Goal: Task Accomplishment & Management: Complete application form

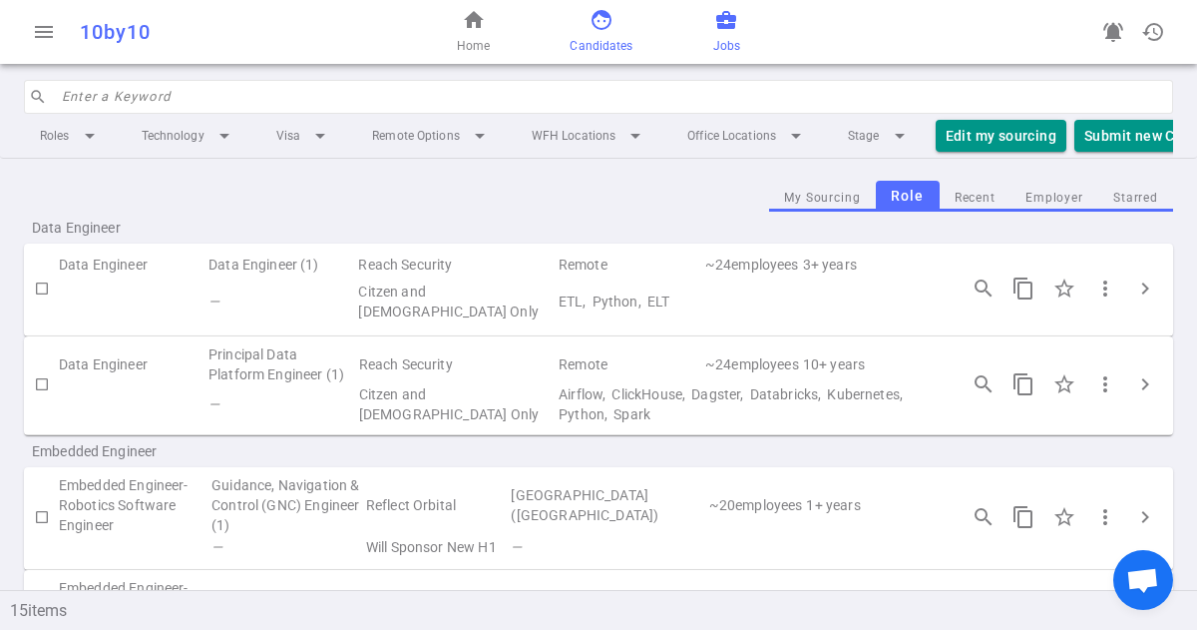
click at [589, 41] on span "Candidates" at bounding box center [601, 46] width 63 height 20
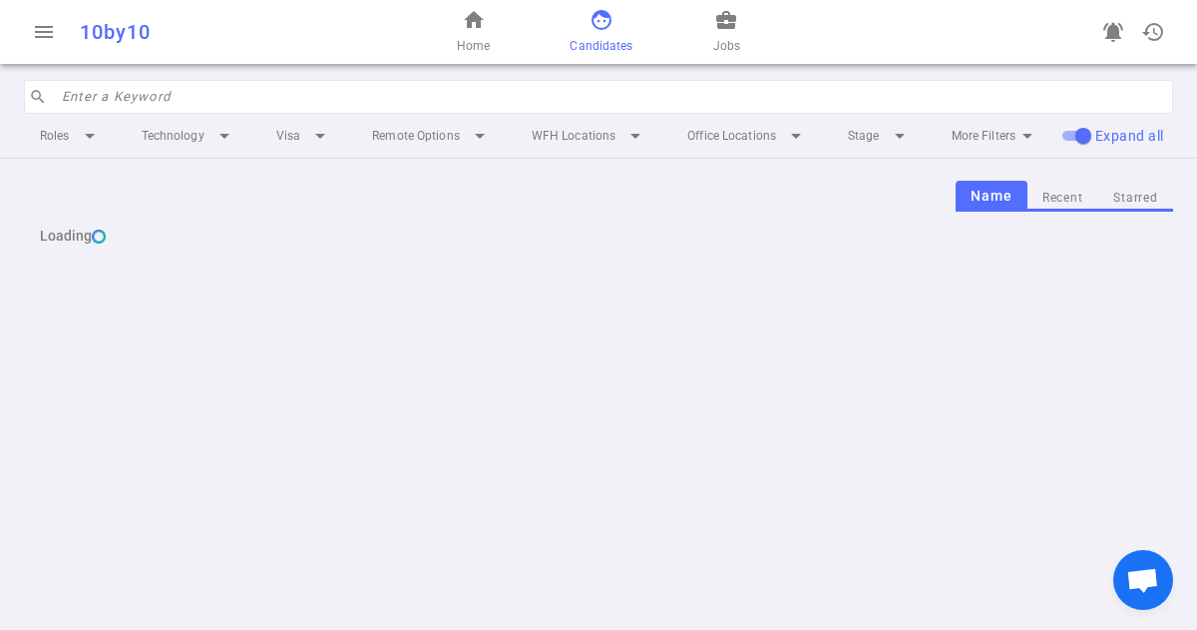
click at [170, 98] on input "search" at bounding box center [611, 97] width 1099 height 32
paste input "[PERSON_NAME]"
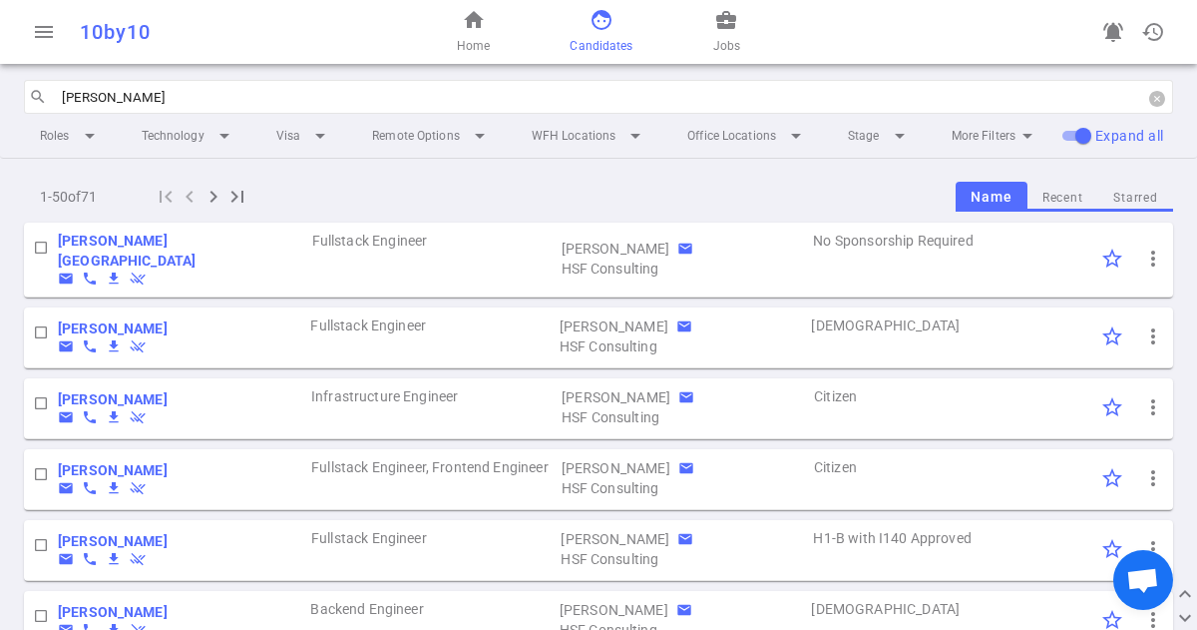
type input "[PERSON_NAME]"
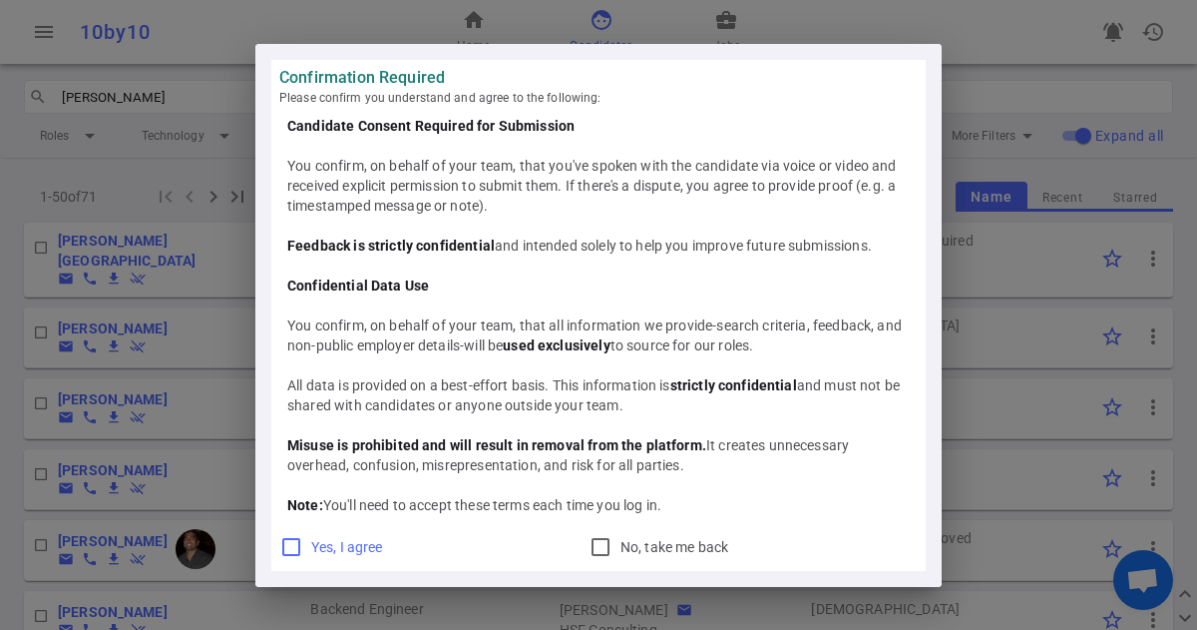
click at [293, 549] on input "Yes, I agree" at bounding box center [291, 547] width 24 height 24
checkbox input "true"
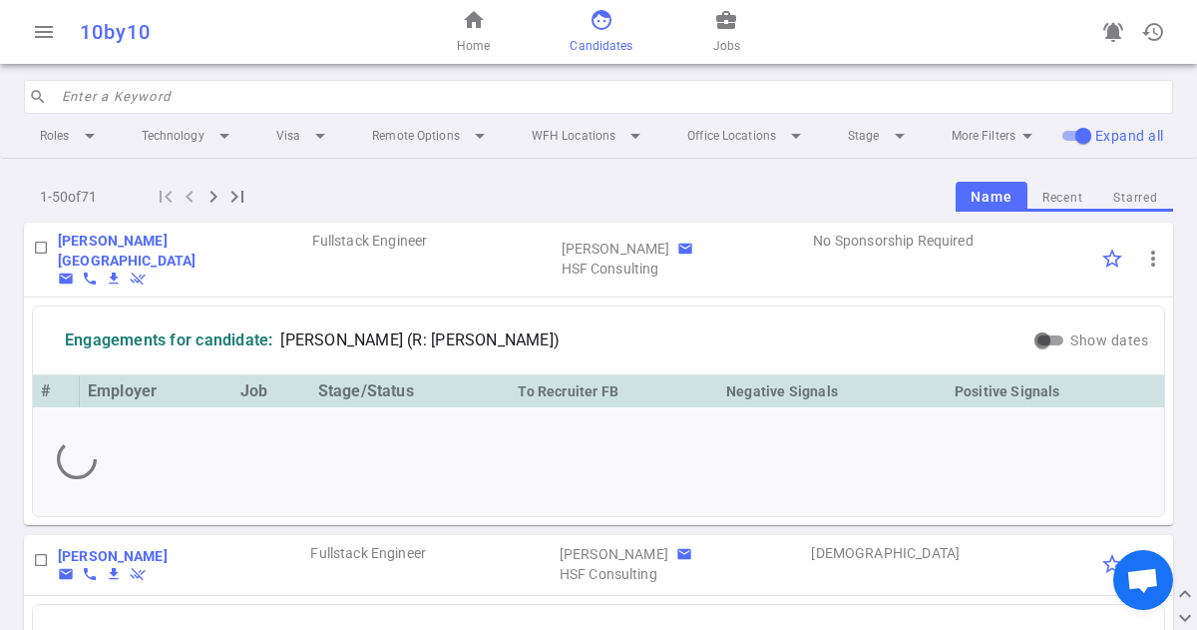
click at [178, 92] on input "search" at bounding box center [611, 97] width 1099 height 32
paste input "[PERSON_NAME]"
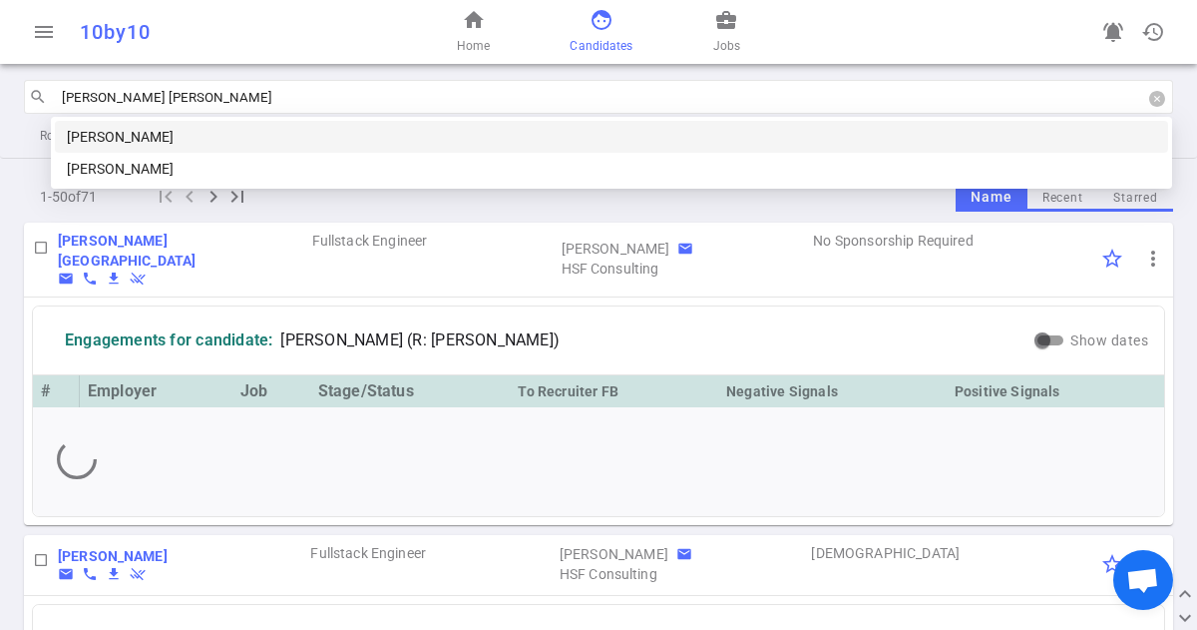
type input "Arvind Dwara"
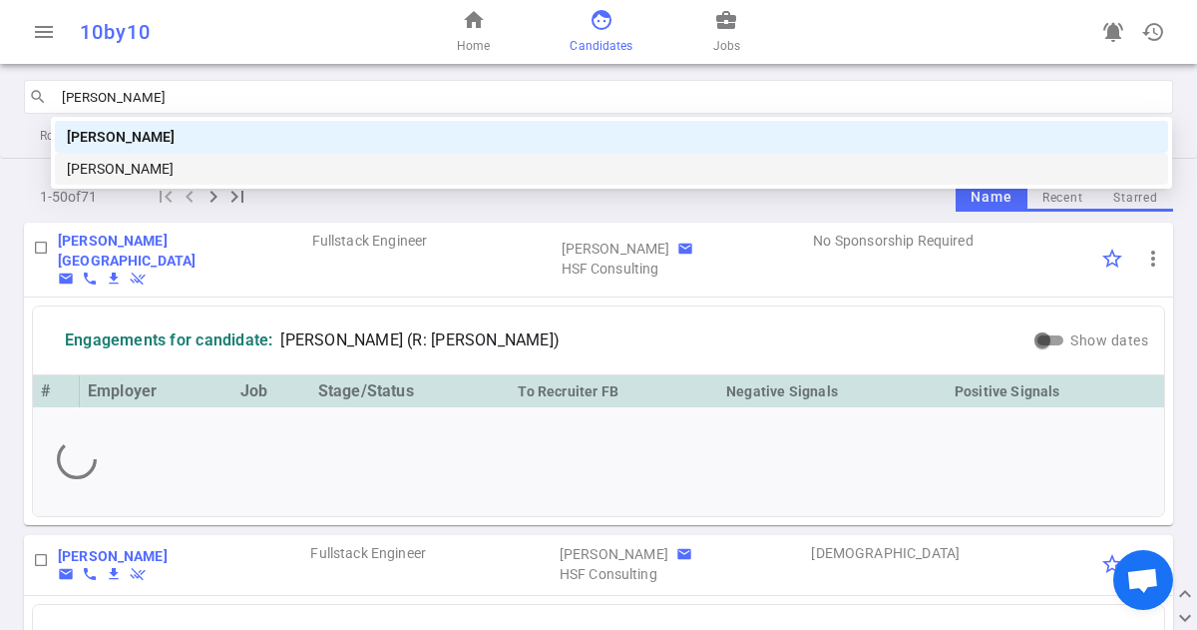
click at [171, 160] on div "[PERSON_NAME]" at bounding box center [611, 169] width 1089 height 22
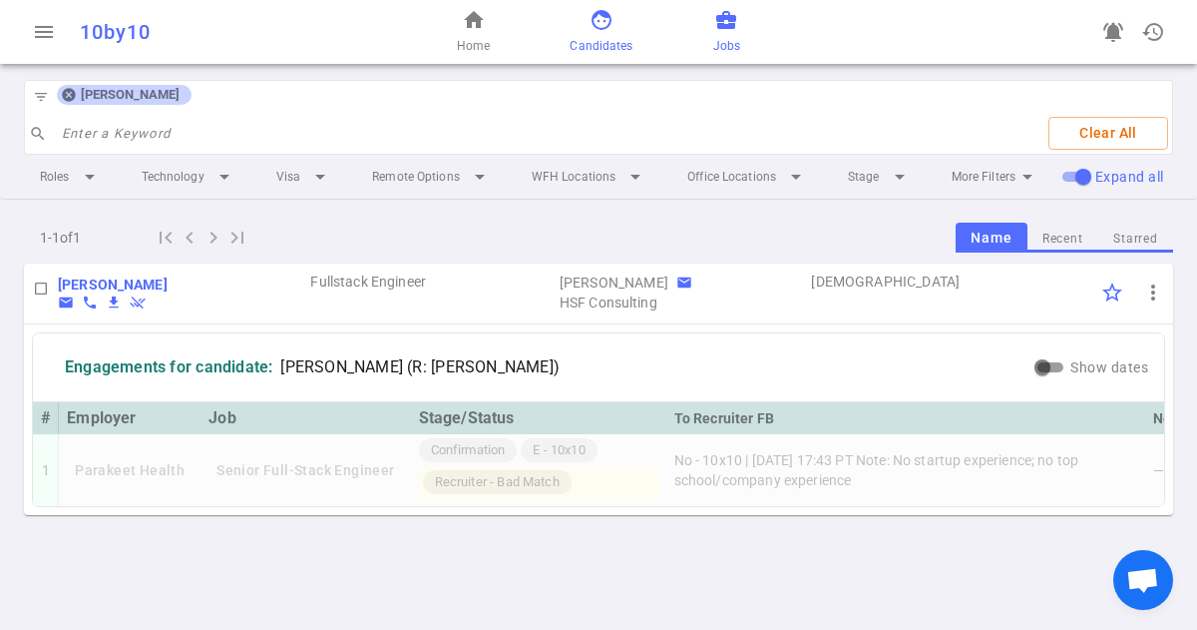
click at [726, 33] on link "business_center Jobs" at bounding box center [726, 32] width 27 height 48
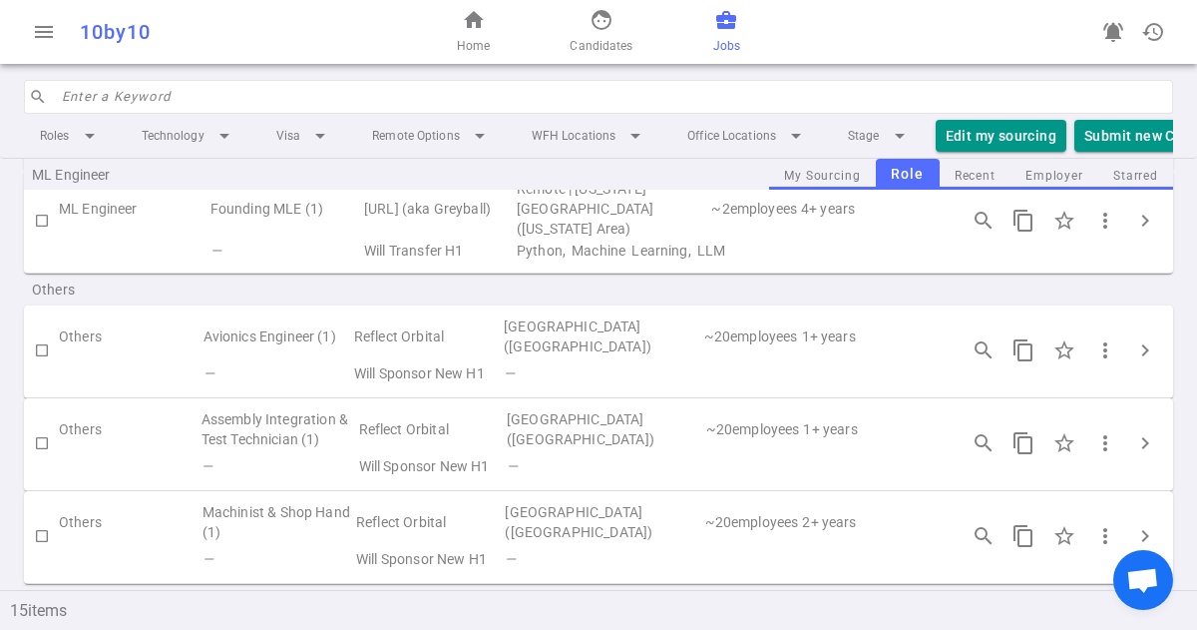
scroll to position [1324, 0]
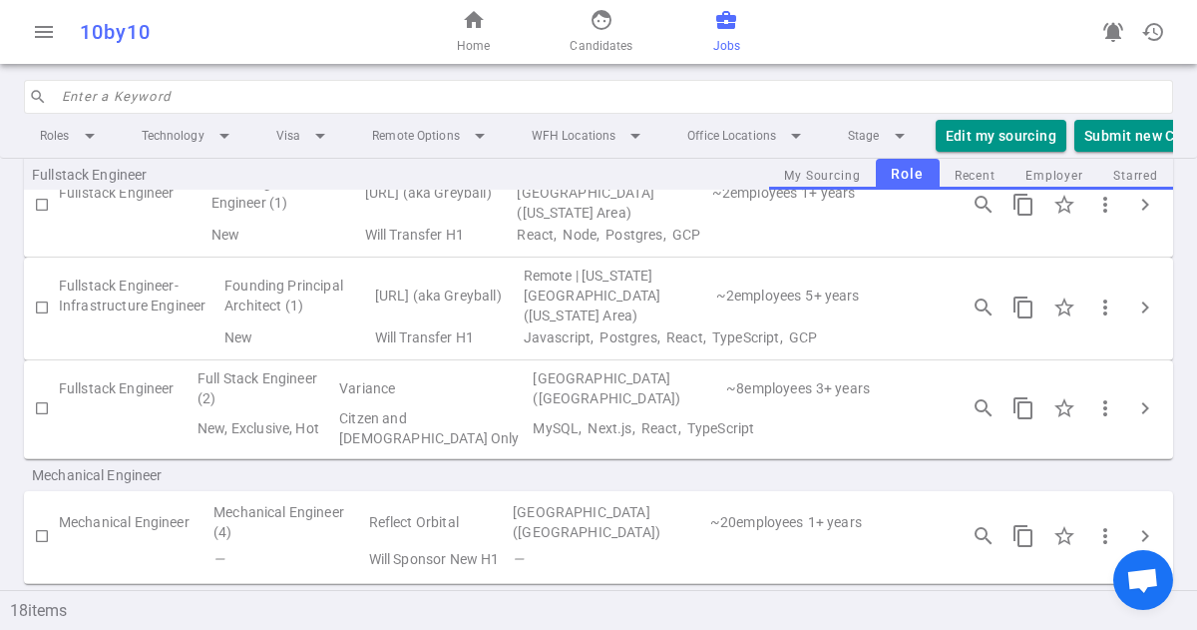
scroll to position [1050, 0]
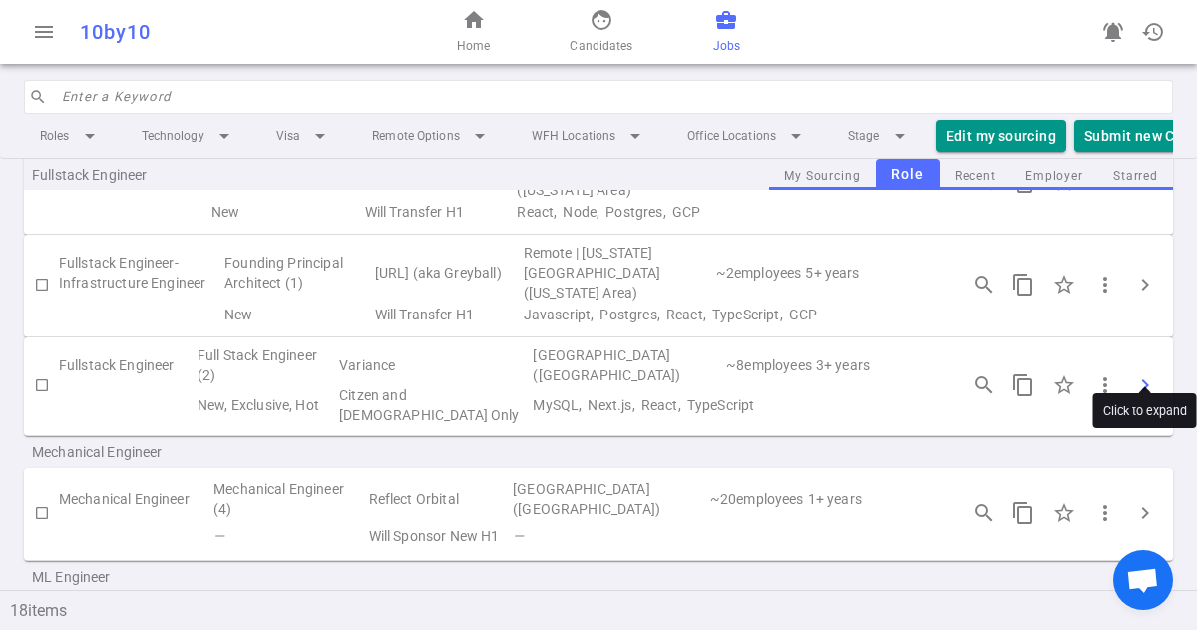
click at [1141, 373] on span "chevron_right" at bounding box center [1145, 385] width 24 height 24
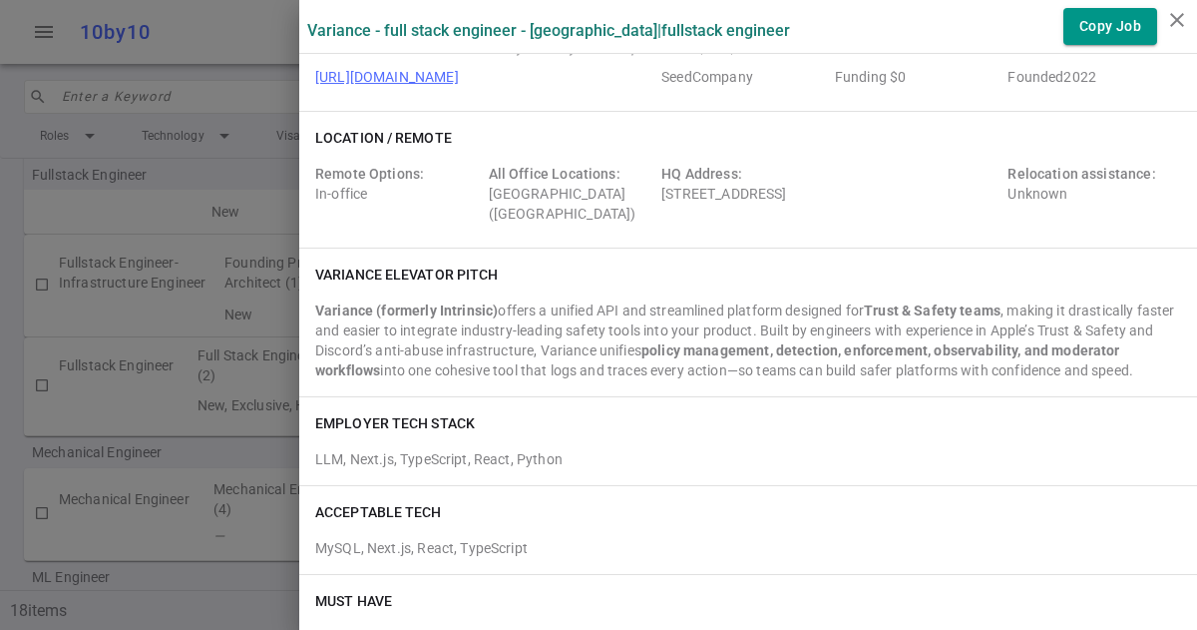
scroll to position [0, 0]
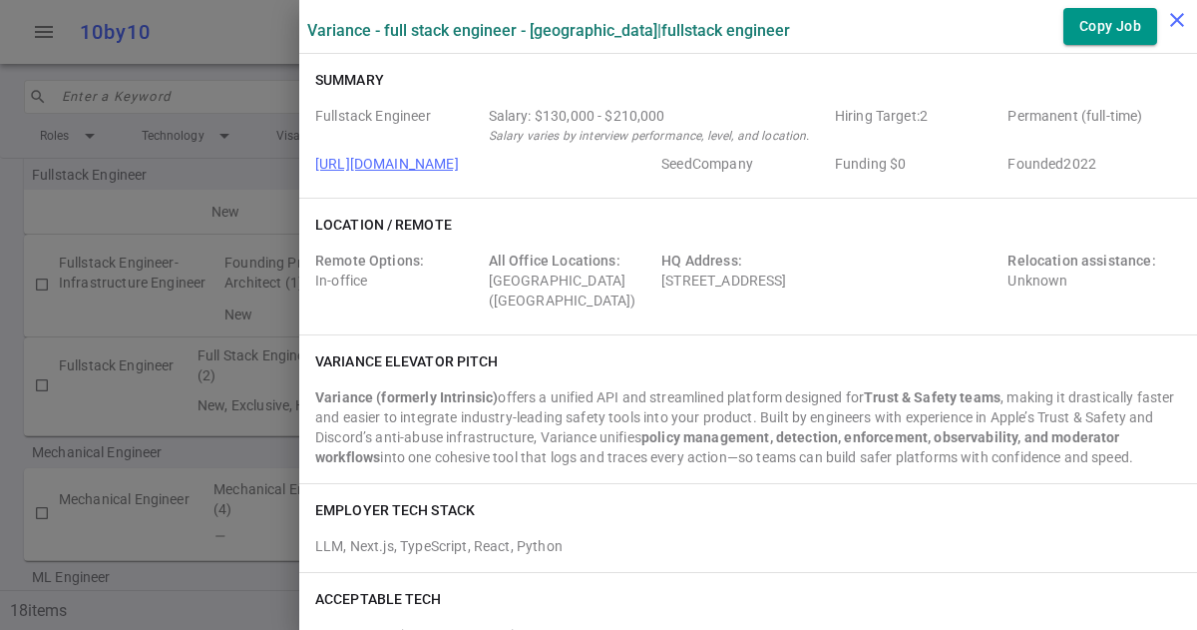
click at [1174, 24] on icon "close" at bounding box center [1177, 20] width 24 height 24
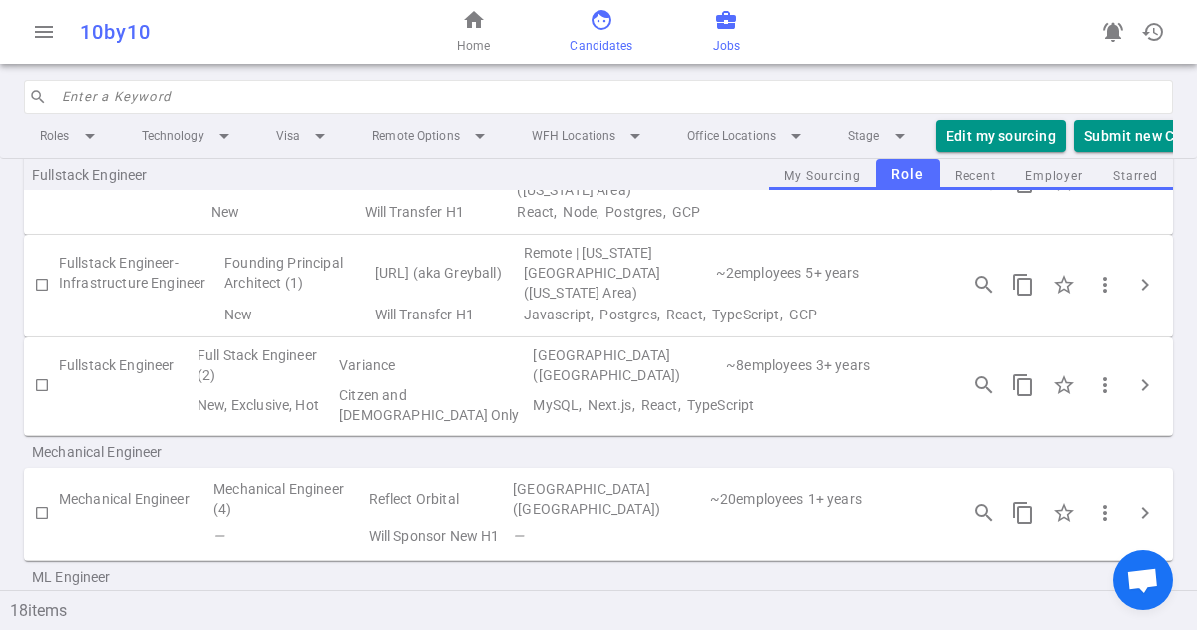
click at [611, 36] on span "Candidates" at bounding box center [601, 46] width 63 height 20
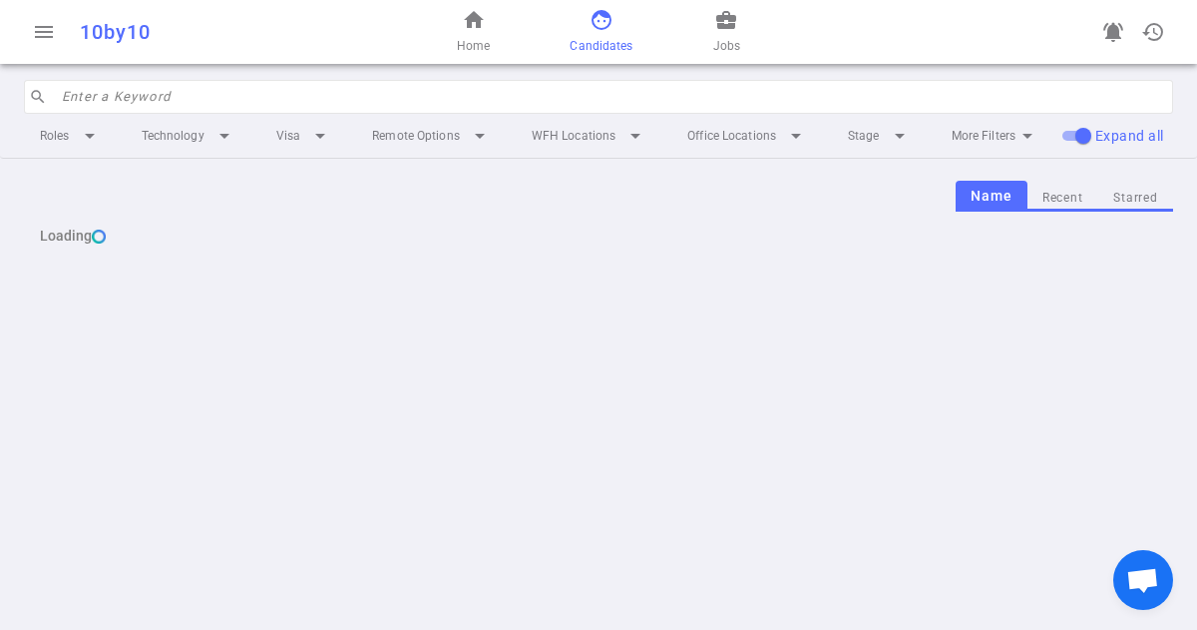
click at [237, 98] on input "search" at bounding box center [611, 97] width 1099 height 32
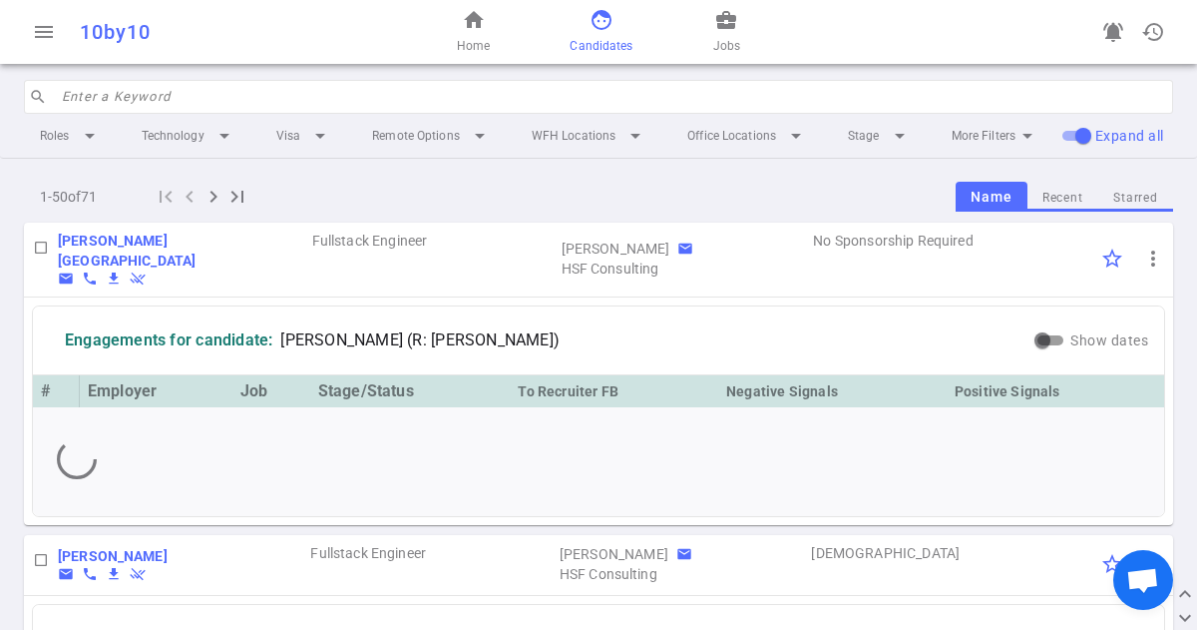
paste input "[PERSON_NAME]"
type input "[PERSON_NAME]"
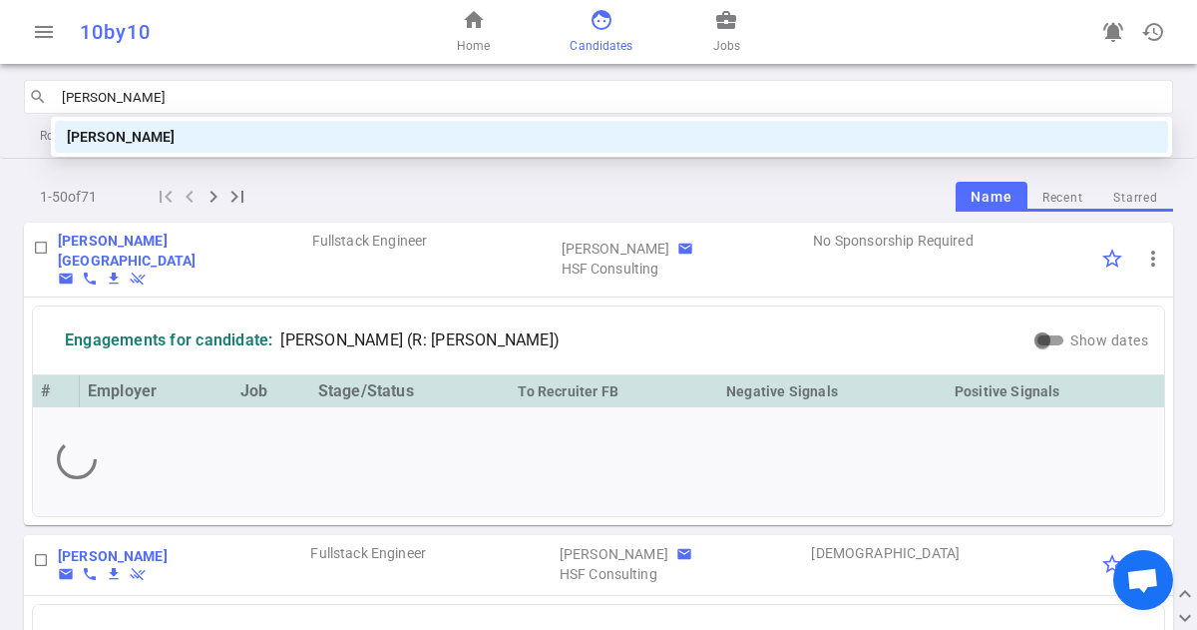
click at [216, 132] on div "[PERSON_NAME]" at bounding box center [611, 137] width 1089 height 22
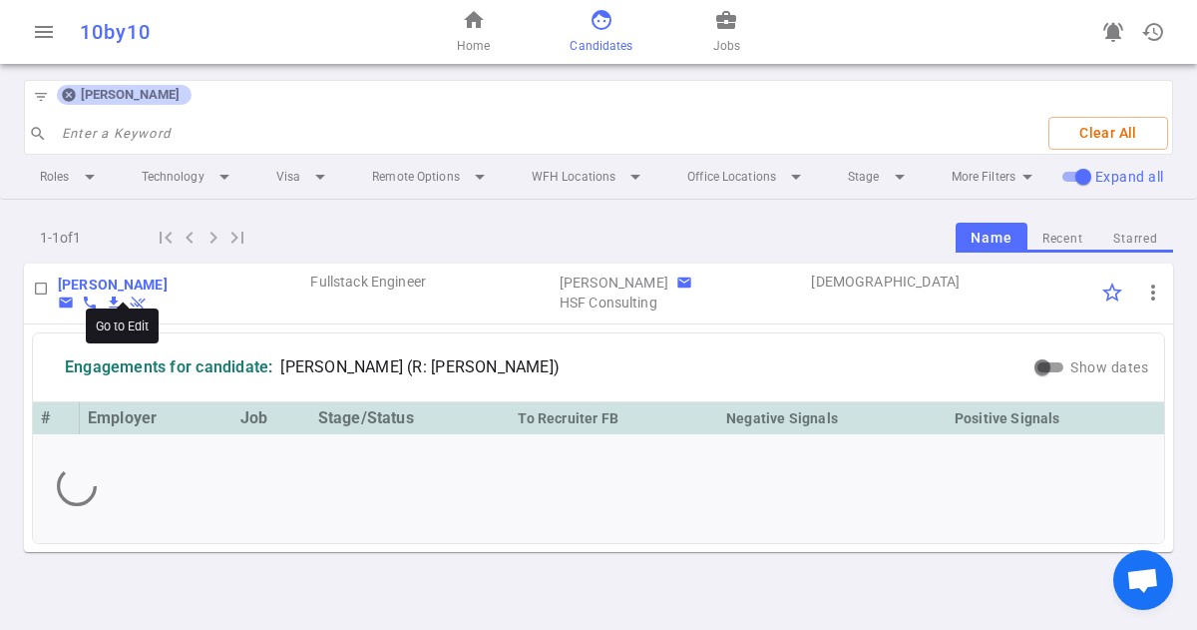
click at [168, 284] on b "[PERSON_NAME]" at bounding box center [113, 284] width 110 height 16
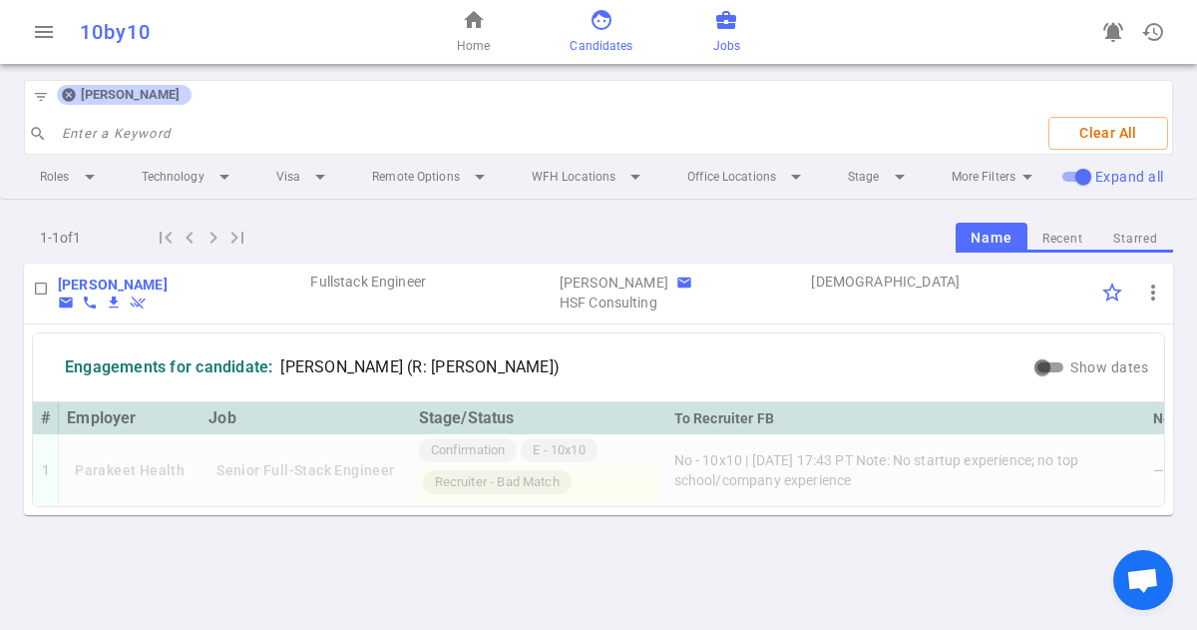
click at [720, 22] on span "business_center" at bounding box center [726, 20] width 24 height 24
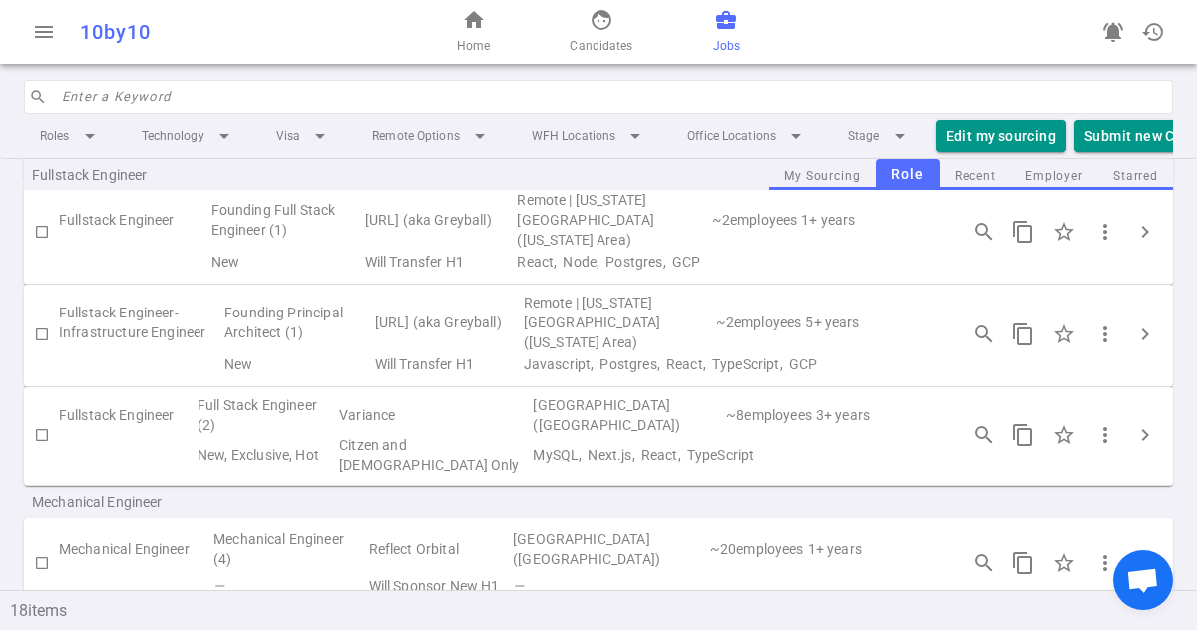
scroll to position [1013, 0]
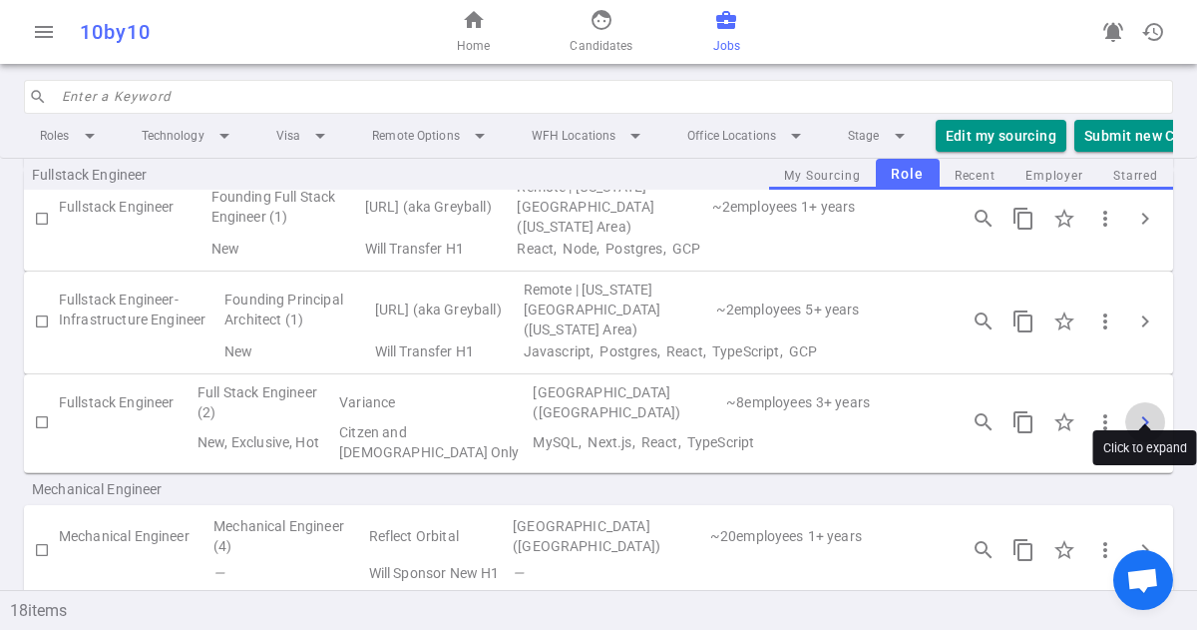
click at [1145, 410] on span "chevron_right" at bounding box center [1145, 422] width 24 height 24
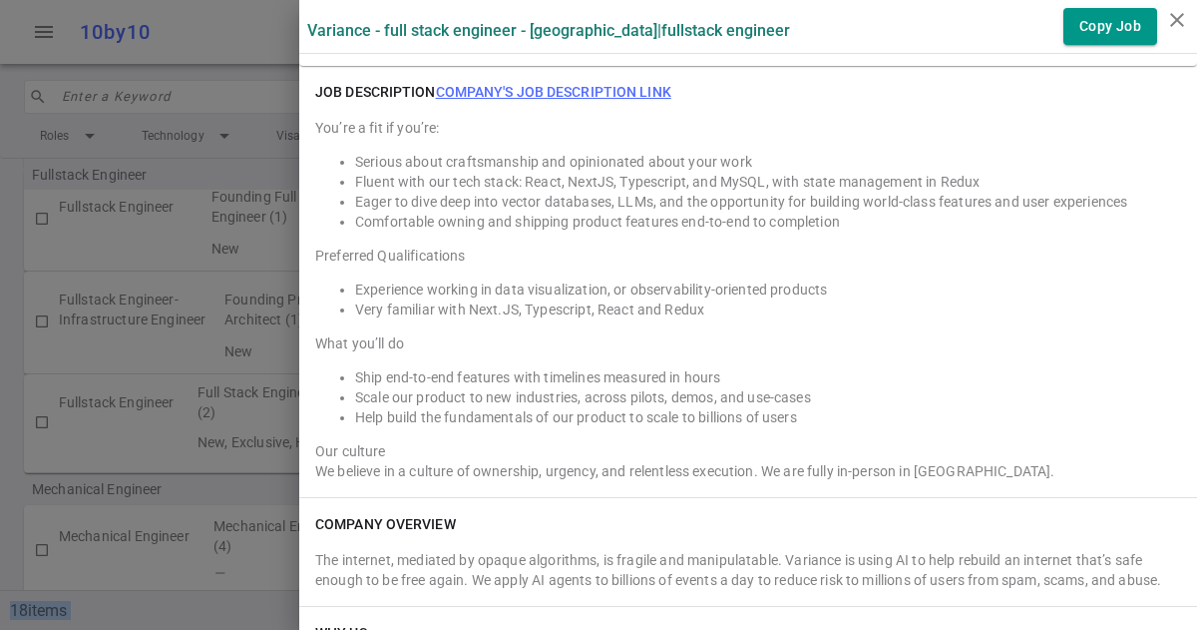
scroll to position [1639, 0]
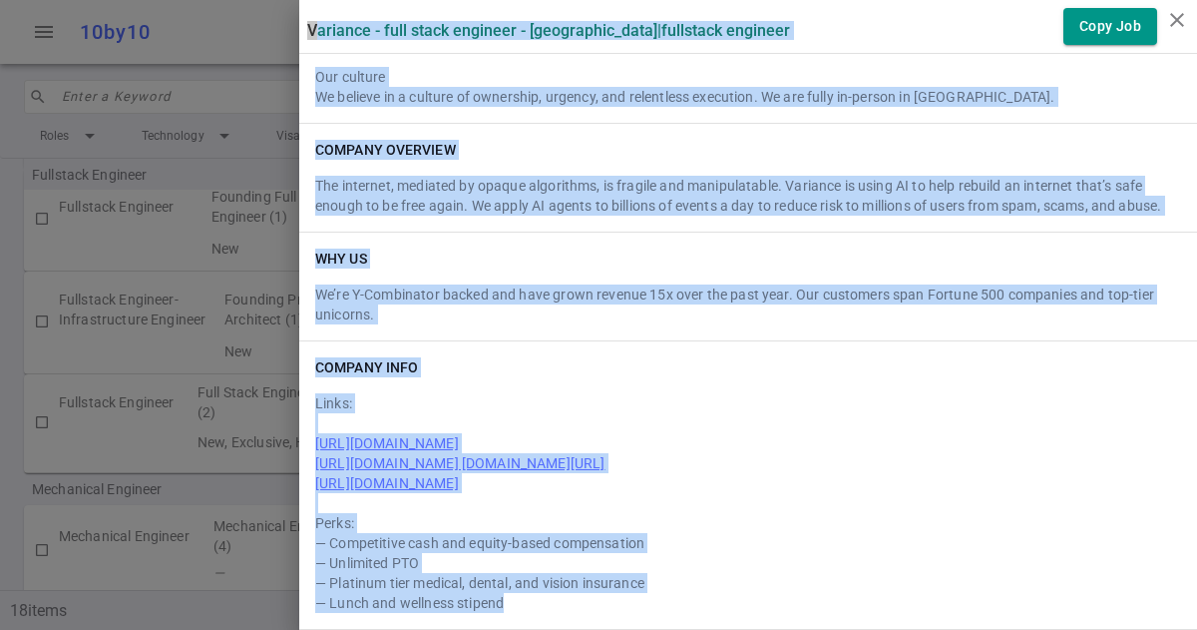
drag, startPoint x: 309, startPoint y: 25, endPoint x: 551, endPoint y: 613, distance: 635.3
copy div "Variance - Full Stack Engineer - San Francisco | Fullstack Engineer Copy Job Su…"
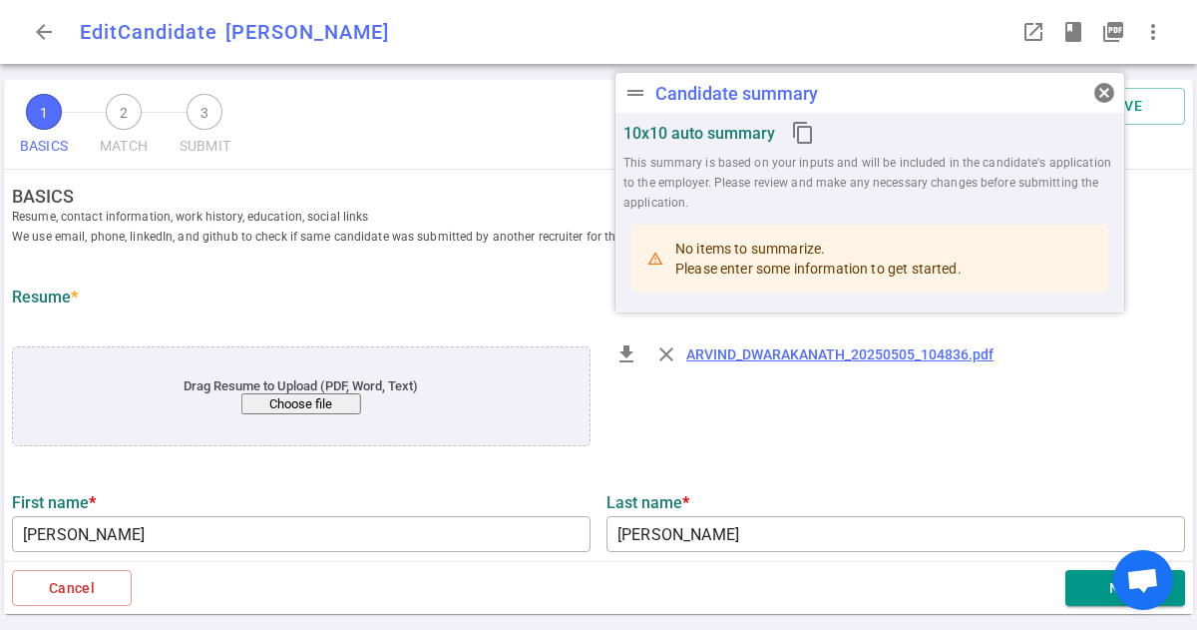
type input "[PERSON_NAME]"
type input "[EMAIL_ADDRESS][DOMAIN_NAME]"
type input "[PHONE_NUMBER]"
type input "[URL][DOMAIN_NAME][PERSON_NAME]"
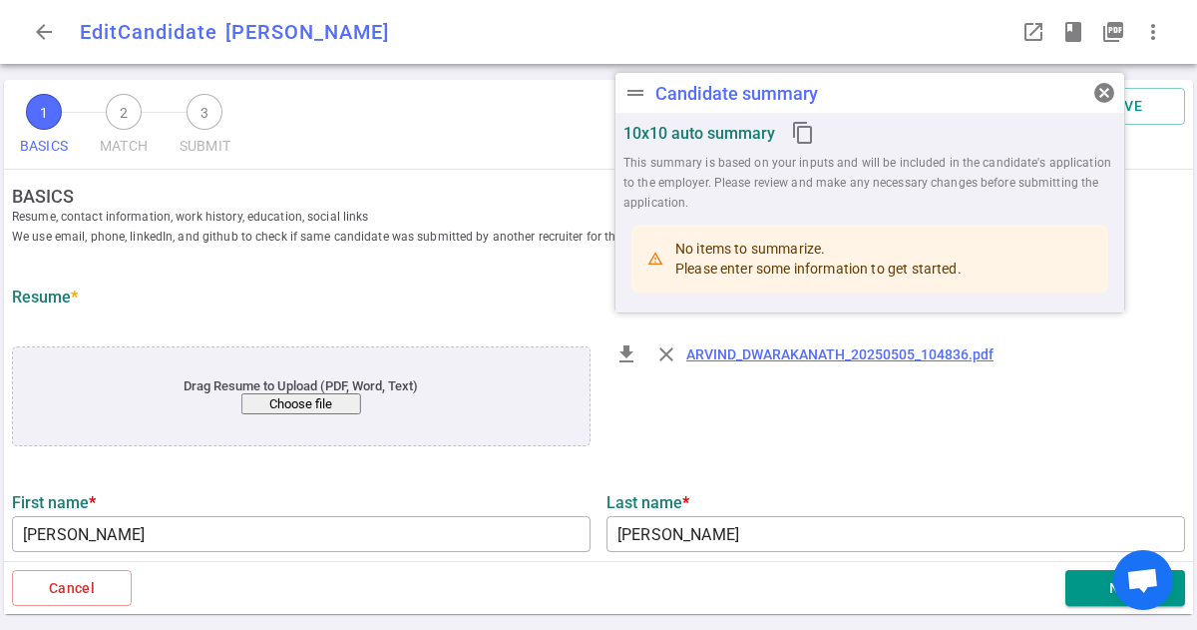
type input "[URL][DOMAIN_NAME]"
type input "Palo Alto Networks Inc"
type input "11.7"
type input "11"
type input "[US_STATE][GEOGRAPHIC_DATA]"
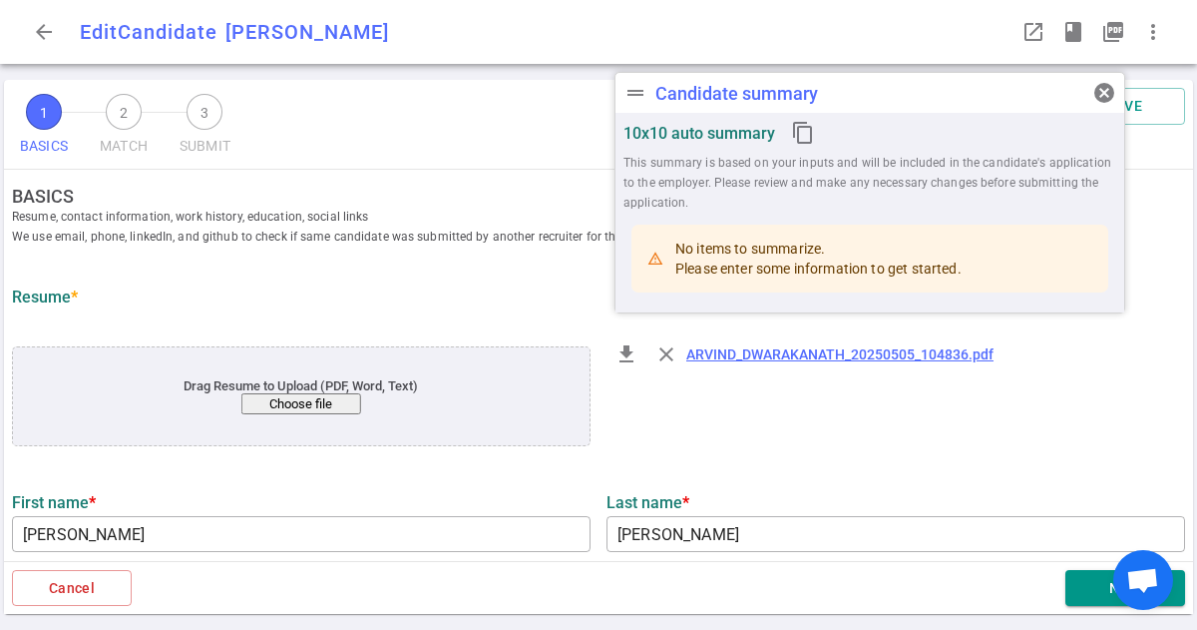
type input "Computer Science"
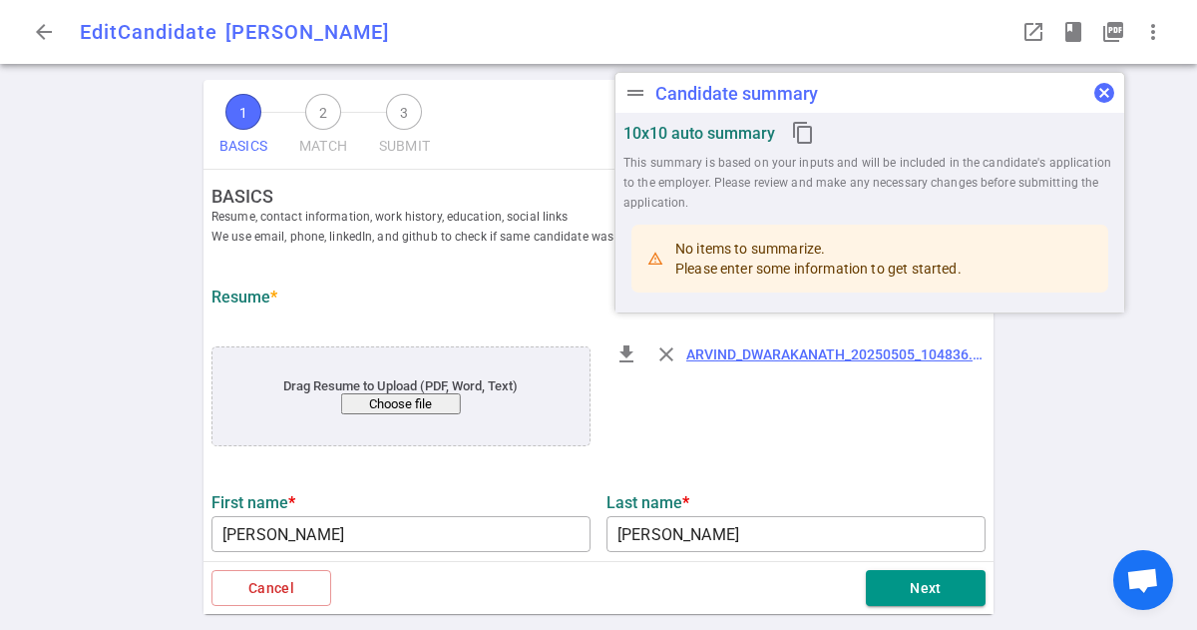
click at [1105, 88] on span "cancel" at bounding box center [1104, 93] width 24 height 24
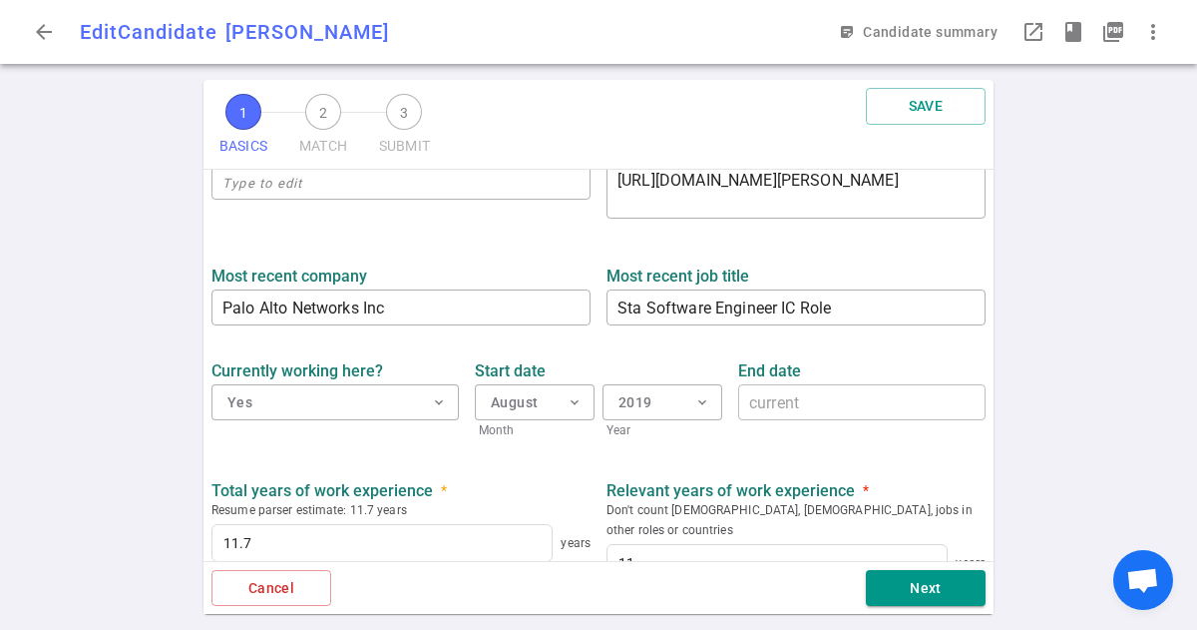
scroll to position [810, 0]
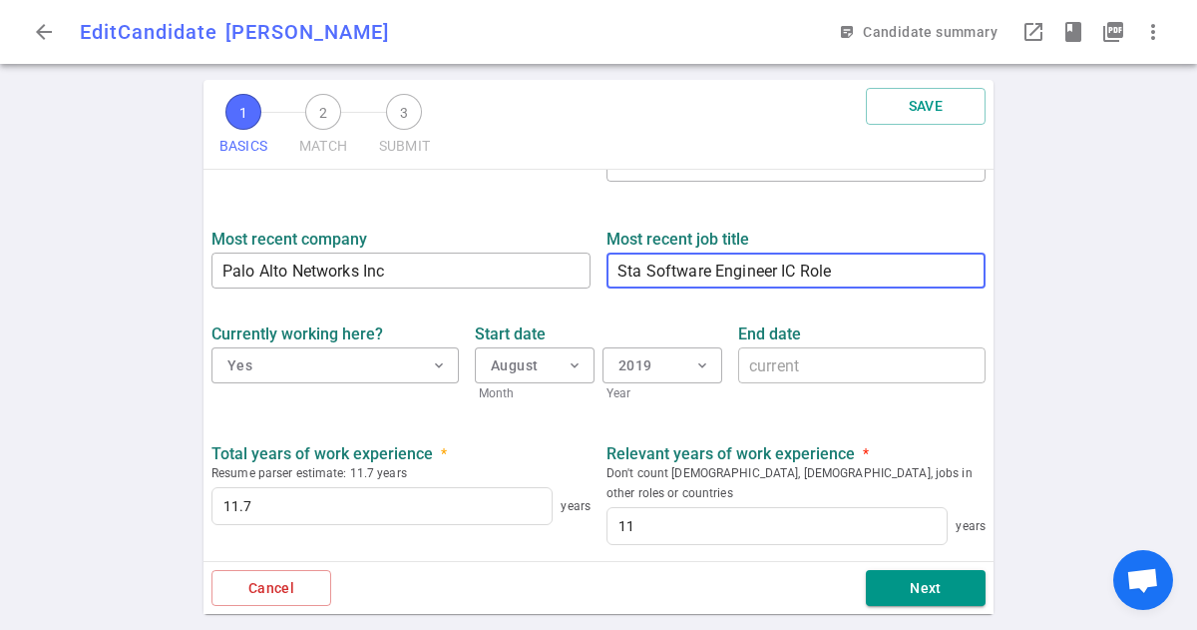
click at [636, 279] on textarea "Sta Software Engineer IC Role" at bounding box center [796, 270] width 357 height 23
drag, startPoint x: 649, startPoint y: 272, endPoint x: 601, endPoint y: 268, distance: 49.0
click at [601, 268] on div "Most recent job title Sta Software Engineer IC Role x ​" at bounding box center [796, 252] width 395 height 71
drag, startPoint x: 810, startPoint y: 270, endPoint x: 754, endPoint y: 277, distance: 56.3
click at [754, 277] on textarea "Software Engineer IC Role" at bounding box center [796, 270] width 357 height 23
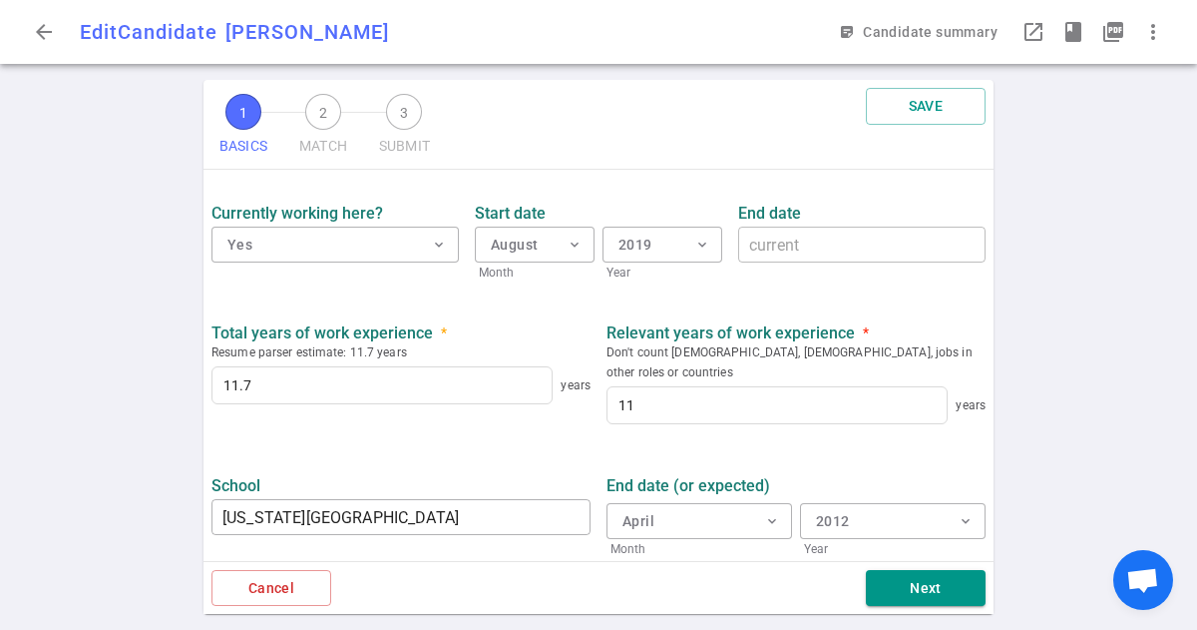
scroll to position [1014, 0]
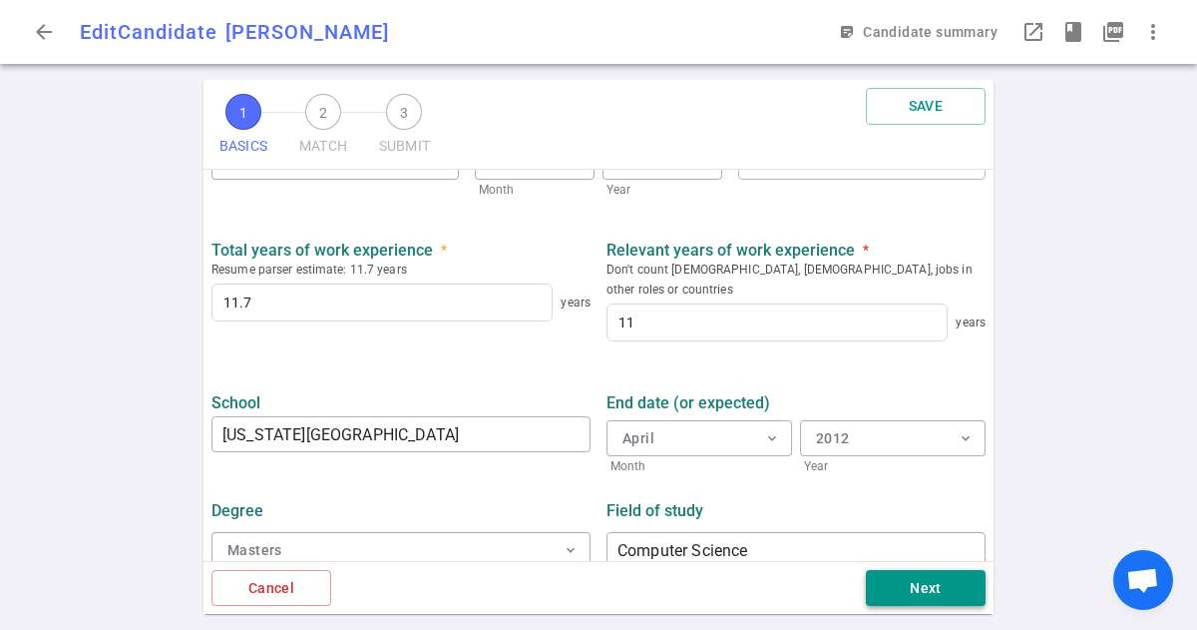
type textarea "Software Engineer"
click at [918, 592] on button "Next" at bounding box center [926, 588] width 120 height 37
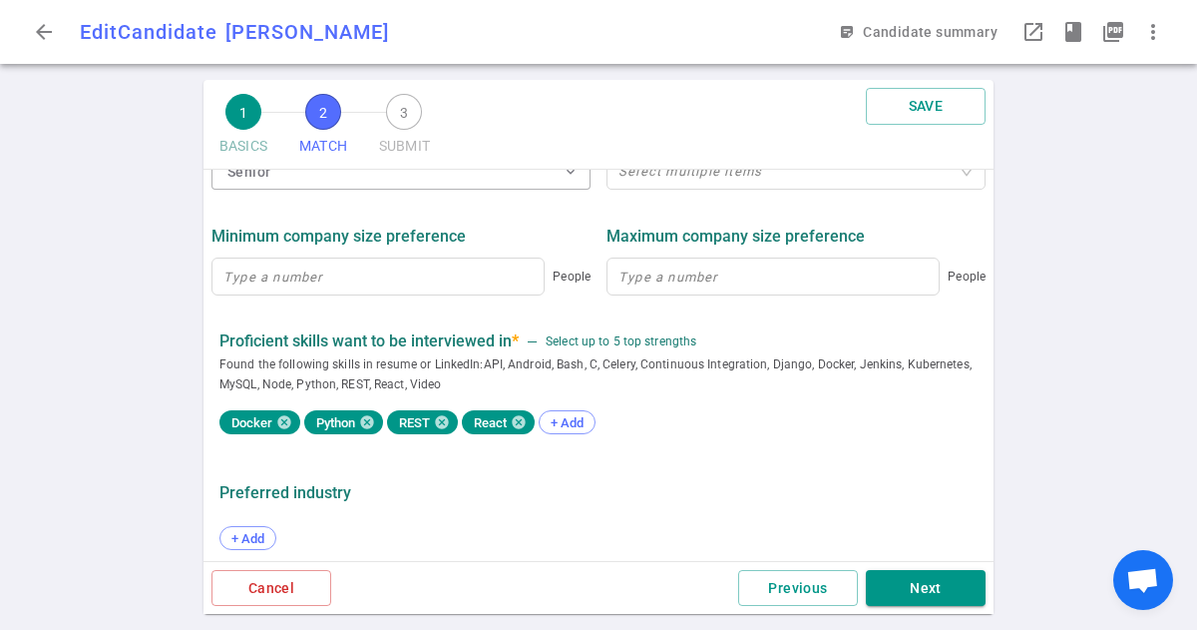
scroll to position [1013, 0]
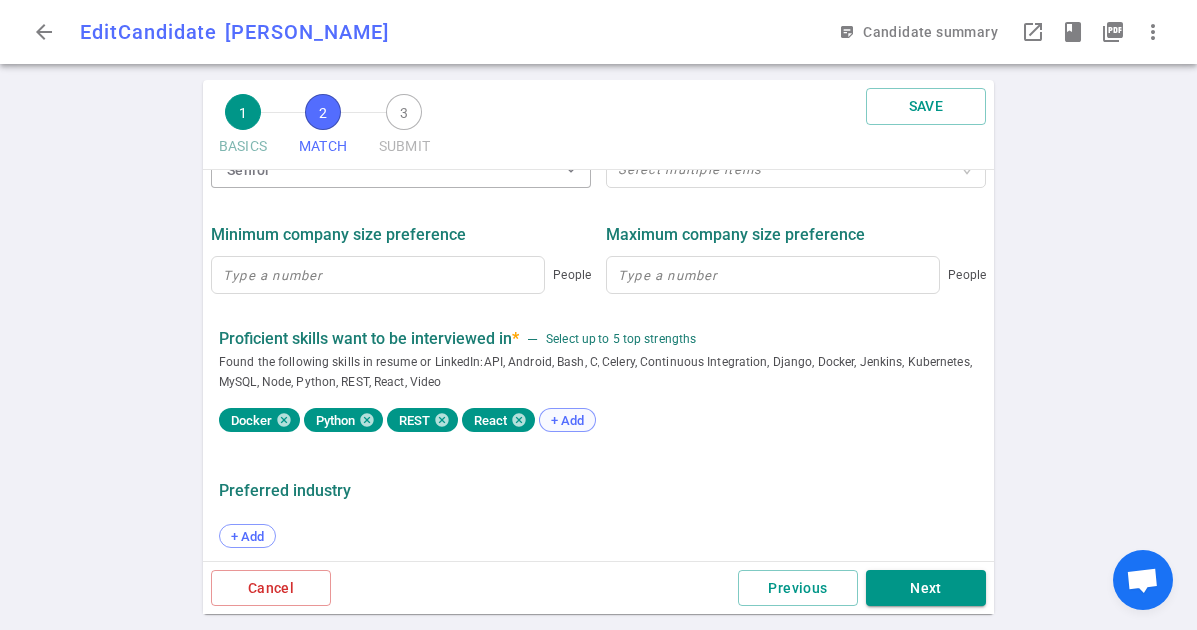
click at [556, 420] on span "+ Add" at bounding box center [567, 420] width 47 height 15
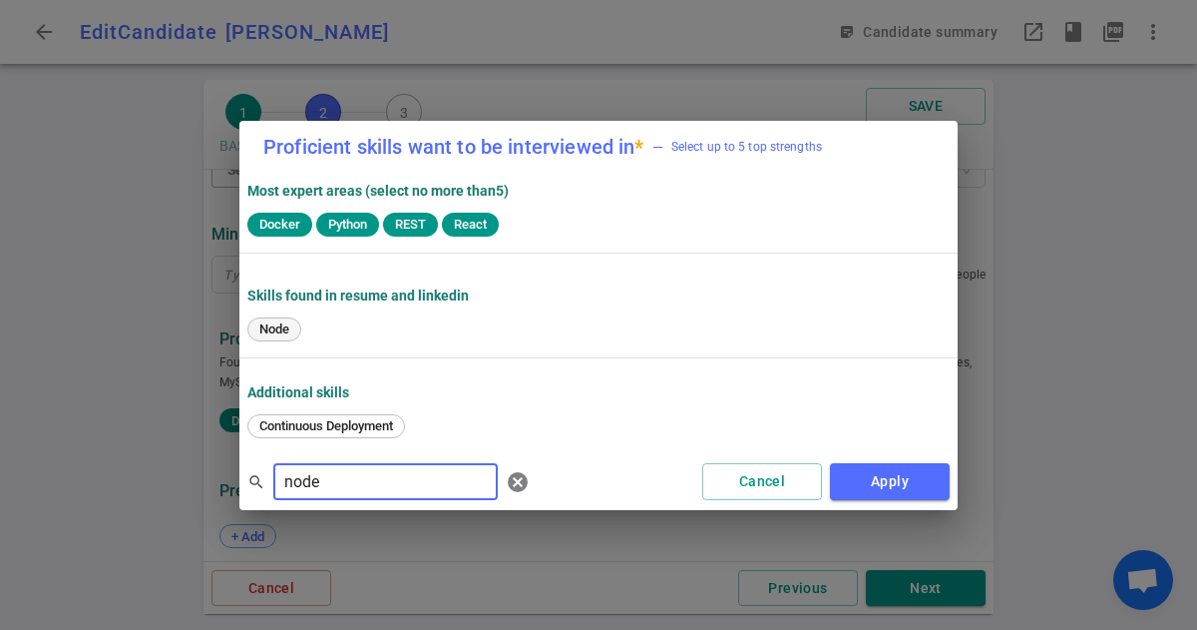
type input "node"
click at [261, 330] on span "Node" at bounding box center [274, 328] width 44 height 15
click at [875, 481] on button "Apply" at bounding box center [890, 481] width 120 height 37
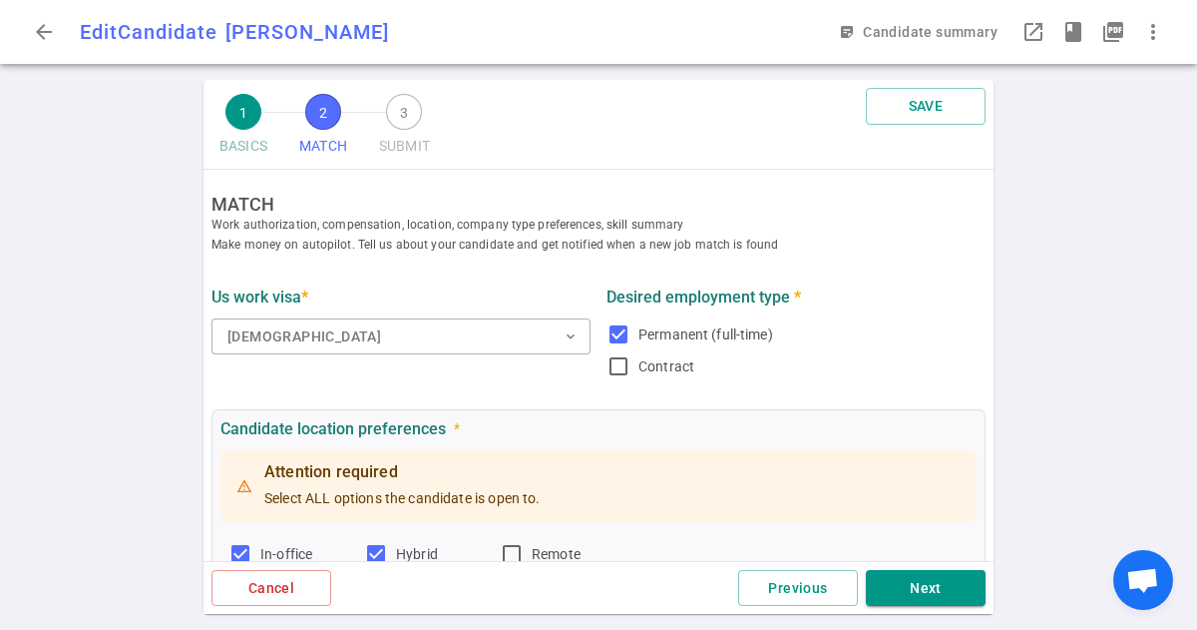
scroll to position [1141, 0]
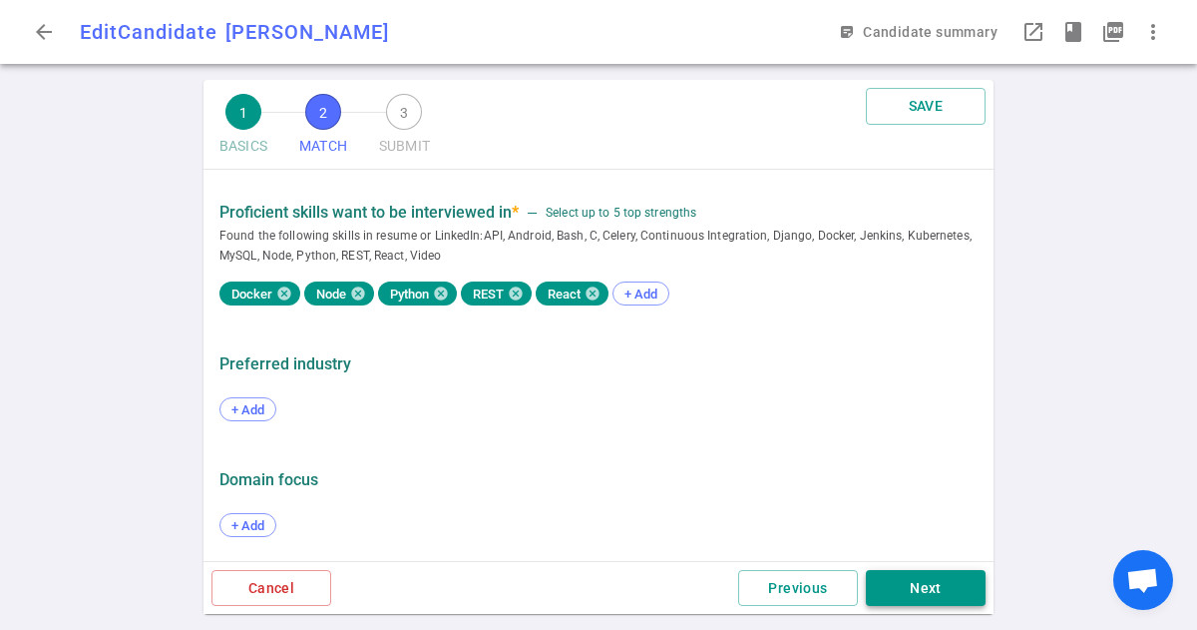
click at [911, 583] on button "Next" at bounding box center [926, 588] width 120 height 37
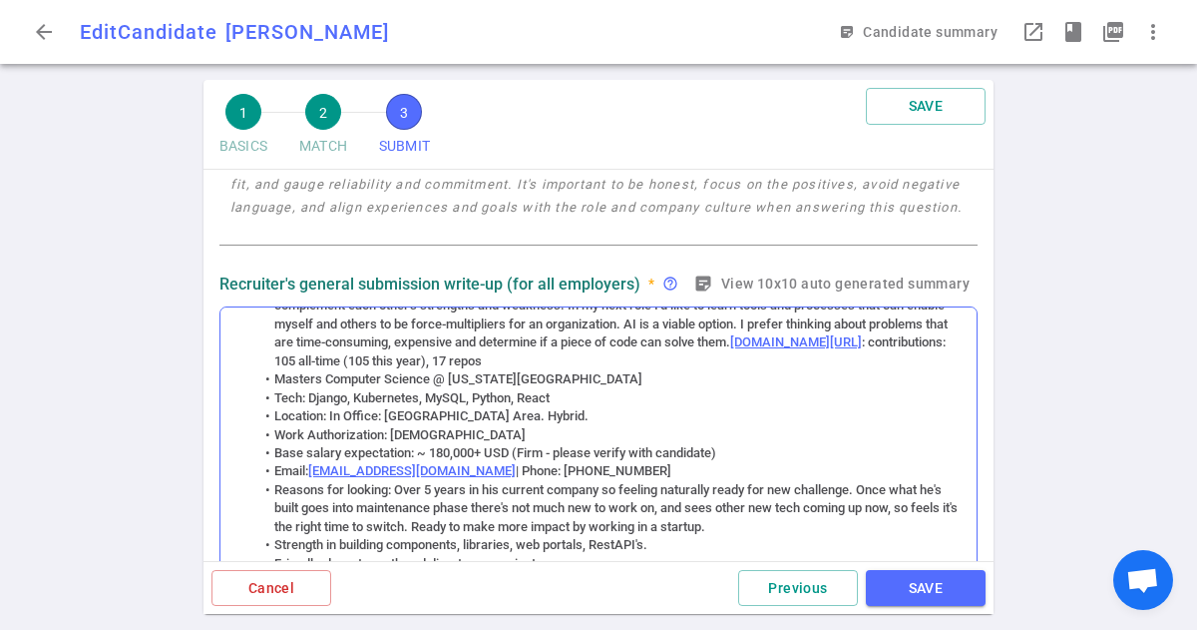
scroll to position [92, 0]
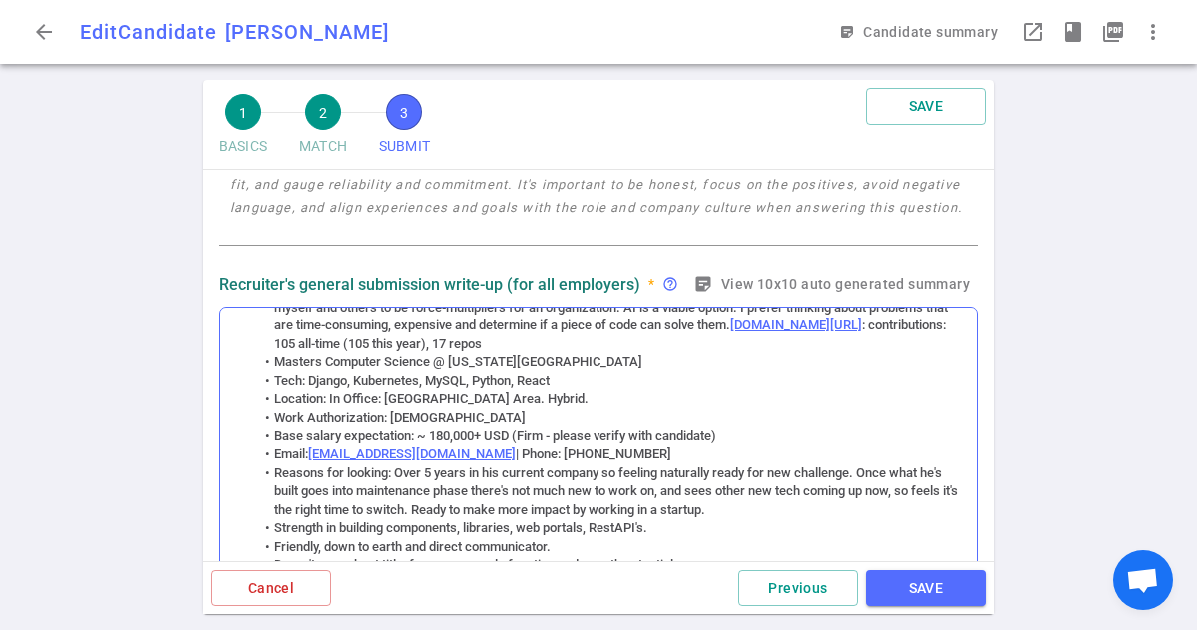
click at [621, 466] on li "Reasons for looking: Over 5 years in his current company so feeling naturally r…" at bounding box center [608, 491] width 707 height 55
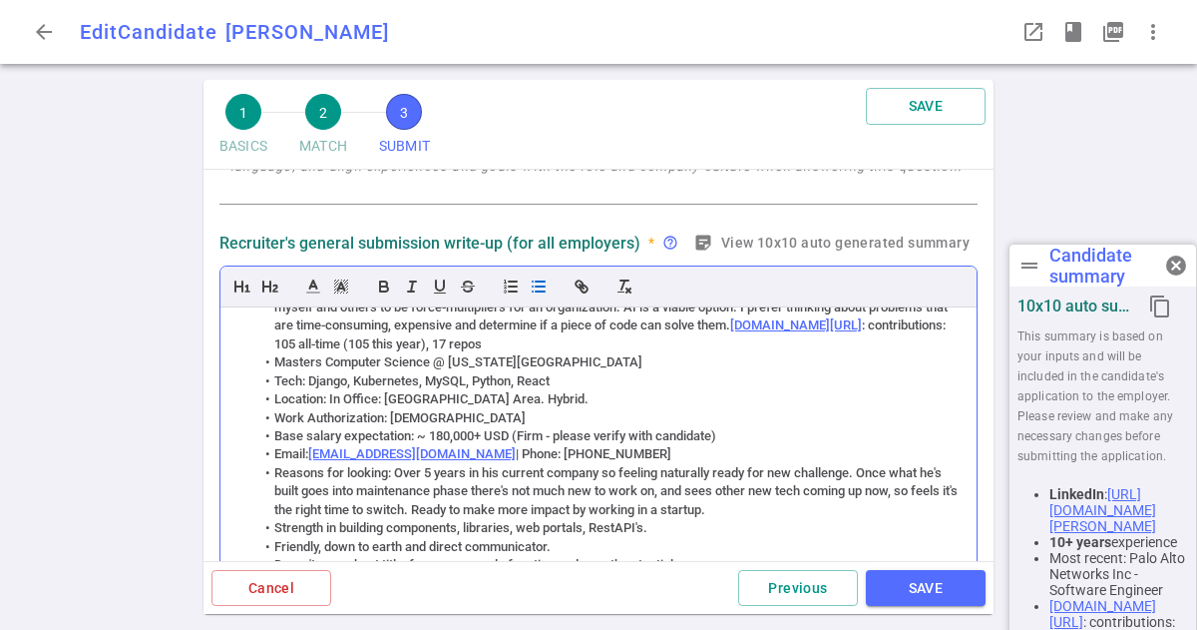
copy ul "I'm excited to work for a fast-growing company because every line of code, ever…"
click at [701, 373] on li "Tech: Django, Kubernetes, MySQL, Python, React" at bounding box center [608, 381] width 707 height 18
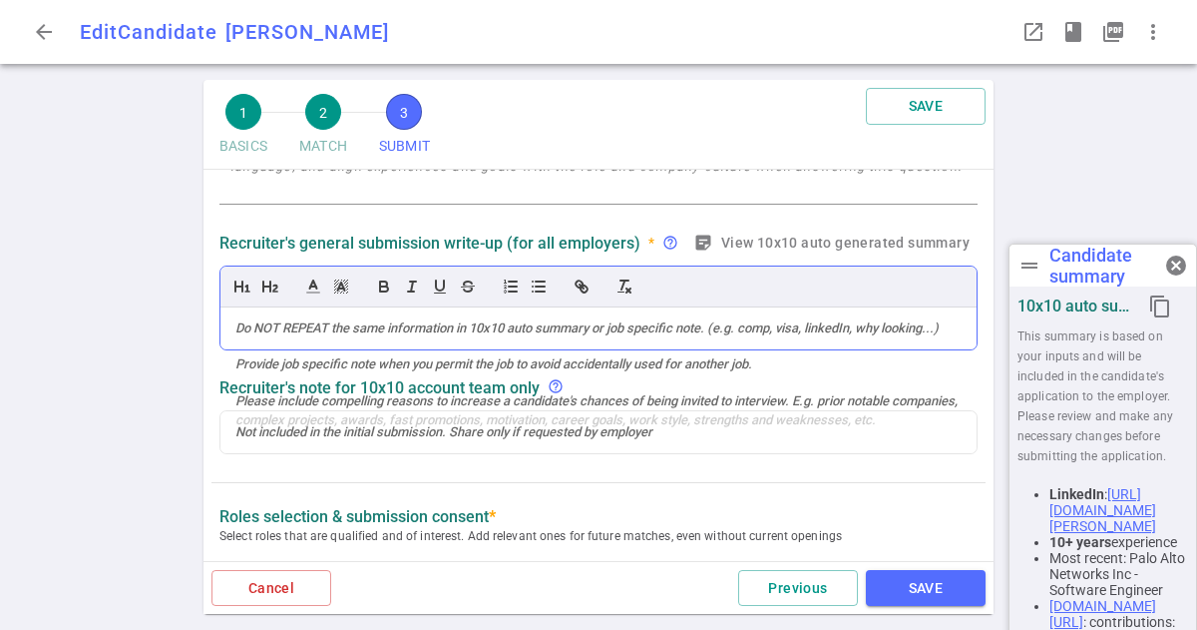
paste div
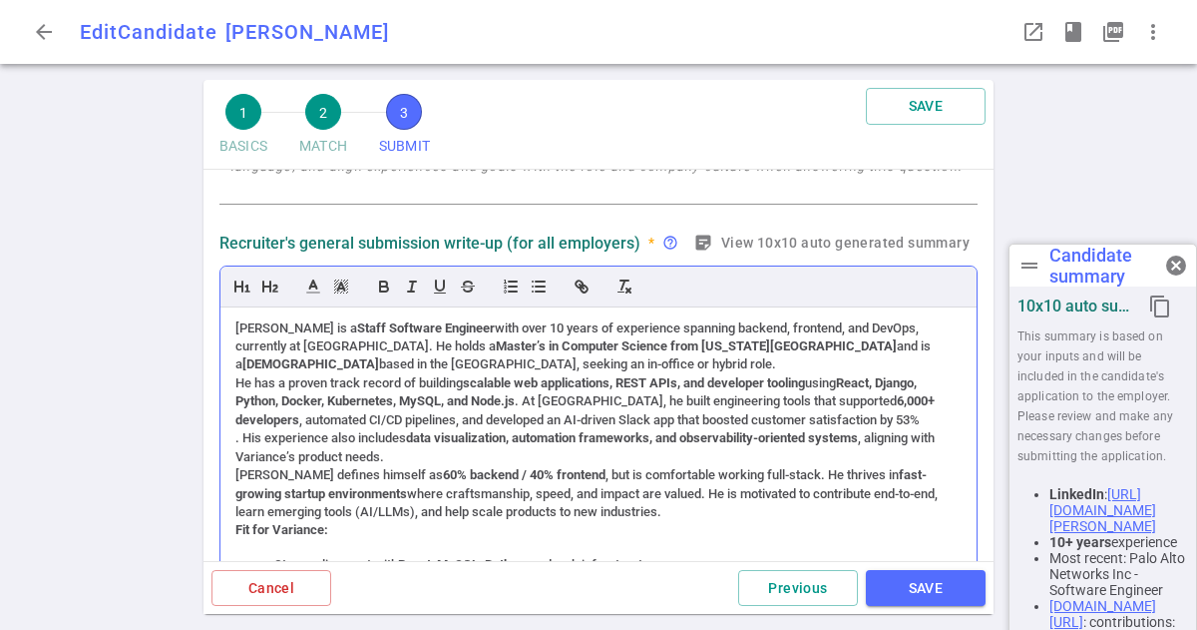
scroll to position [4, 0]
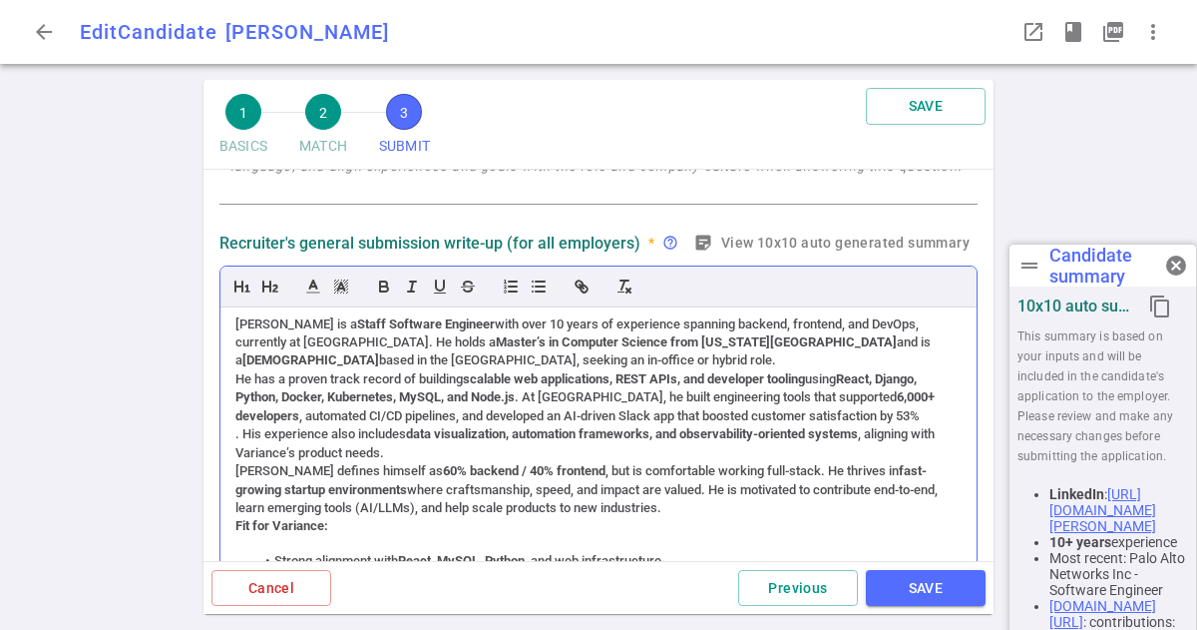
click at [609, 361] on div "[PERSON_NAME] is a Staff Software Engineer with over 10 years of experience spa…" at bounding box center [598, 342] width 726 height 55
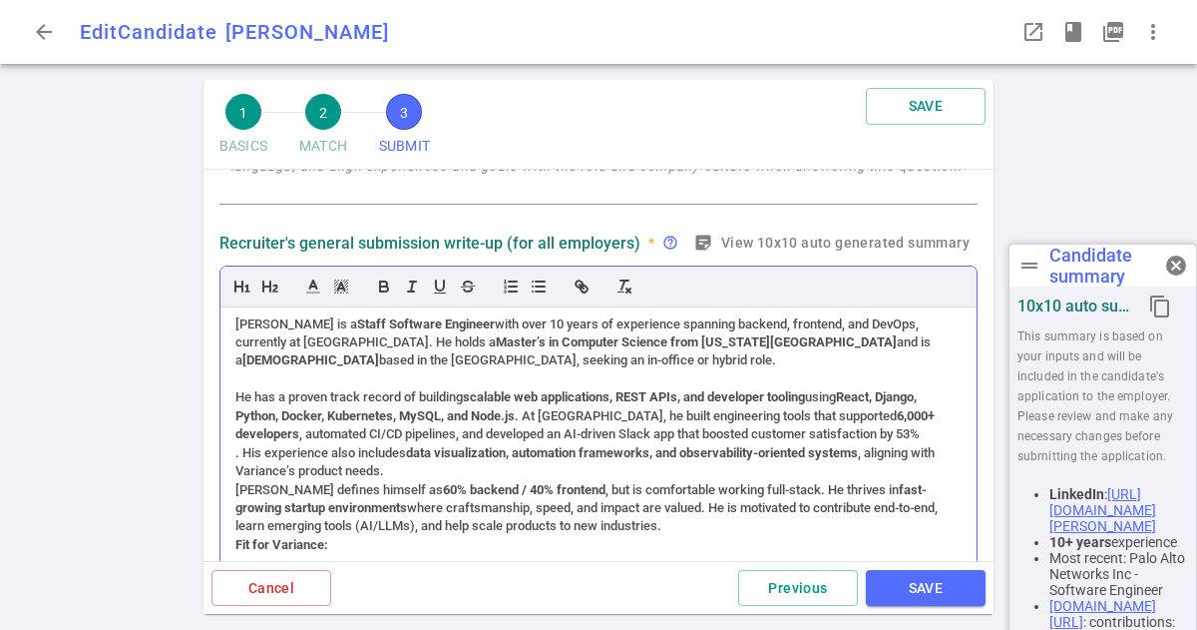
drag, startPoint x: 614, startPoint y: 366, endPoint x: 358, endPoint y: 344, distance: 256.3
click at [358, 344] on div "[PERSON_NAME] is a Staff Software Engineer with over 10 years of experience spa…" at bounding box center [598, 342] width 726 height 55
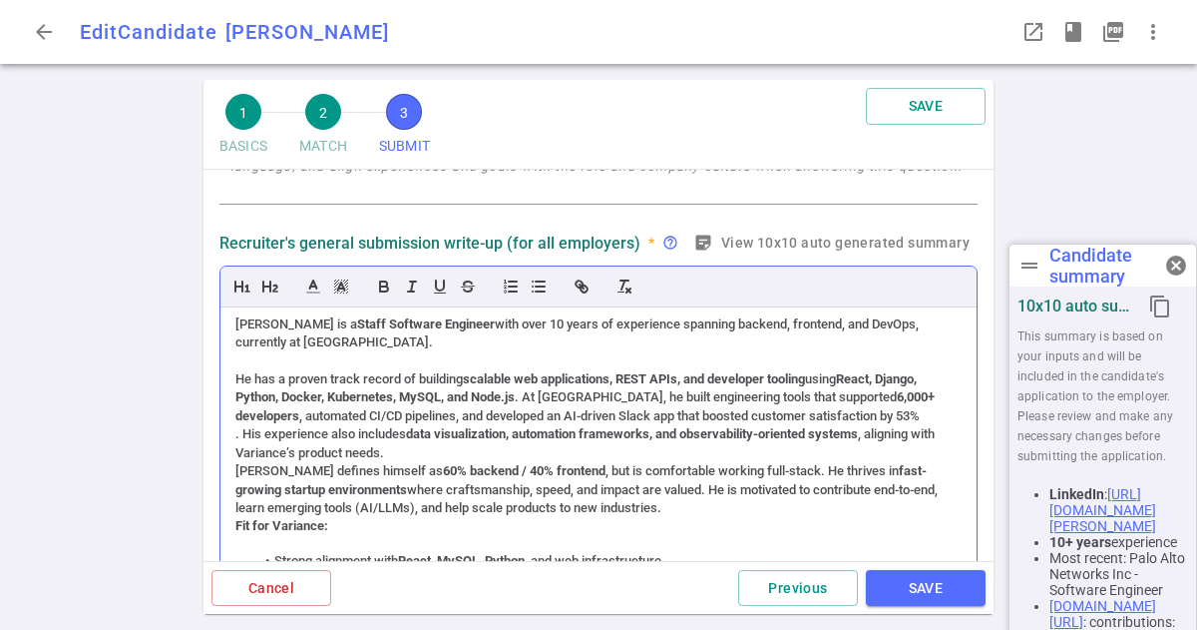
click at [380, 453] on div ". His experience also includes data visualization, automation frameworks, and o…" at bounding box center [598, 443] width 726 height 37
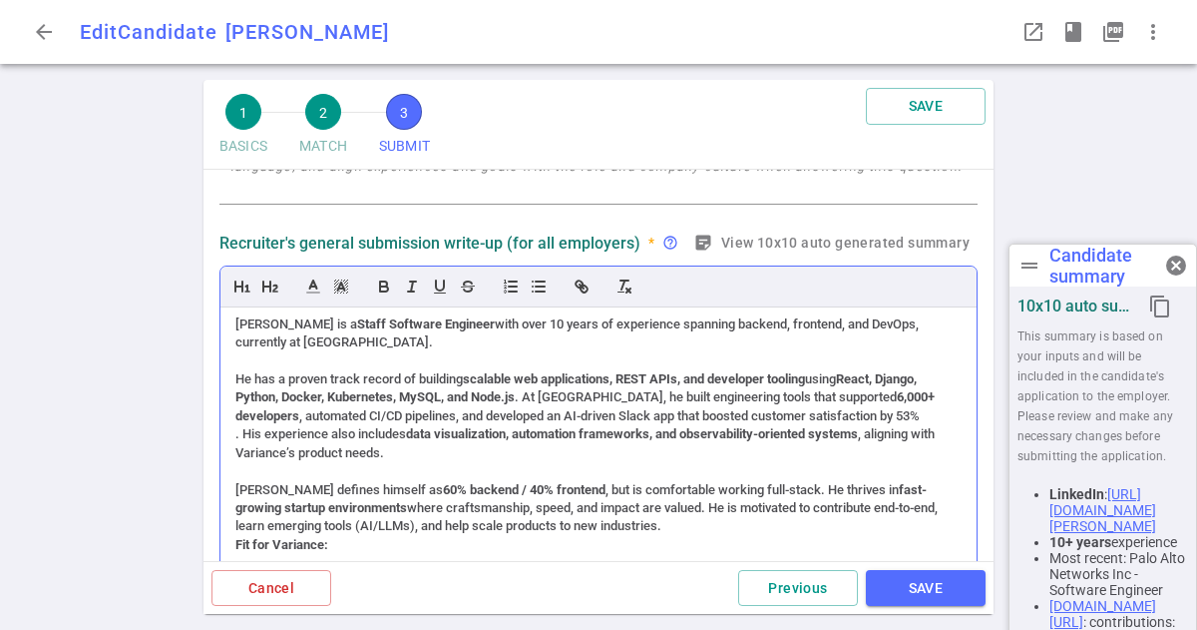
scroll to position [36, 0]
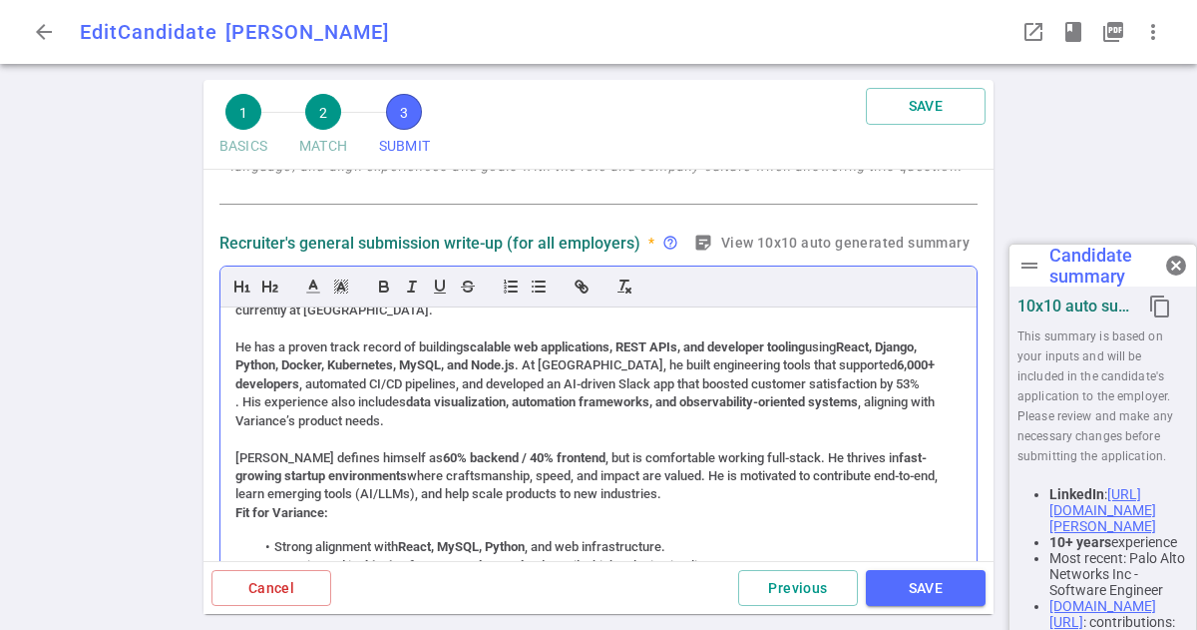
click at [239, 406] on div ". His experience also includes data visualization, automation frameworks, and o…" at bounding box center [598, 411] width 726 height 37
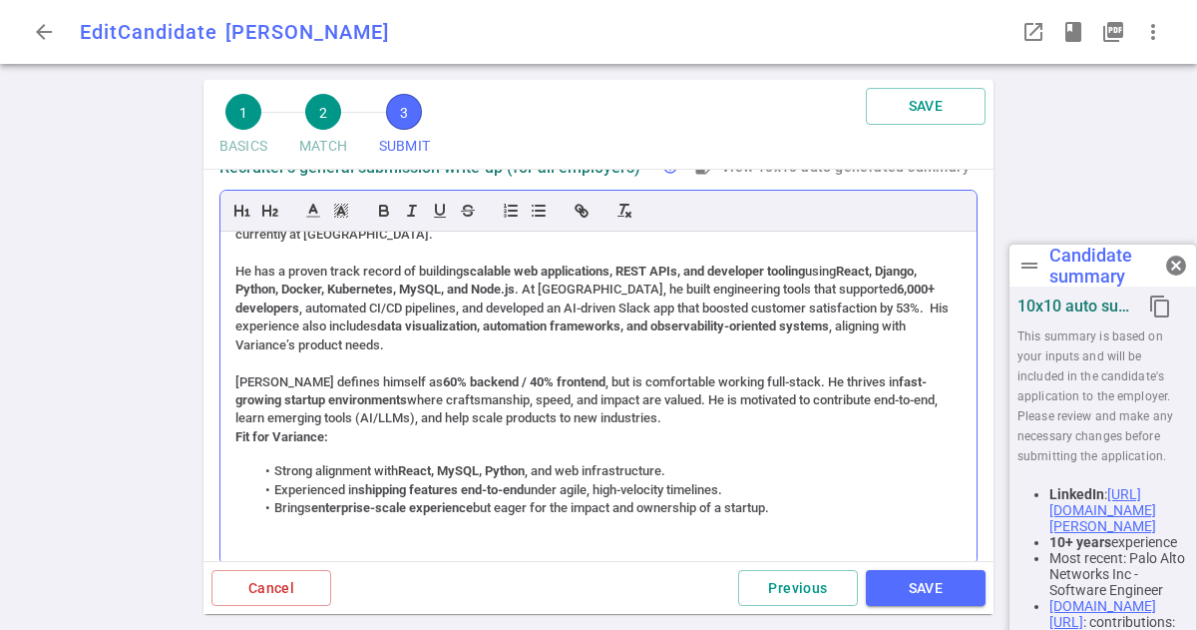
scroll to position [401, 0]
click at [235, 442] on strong "Fit for Variance:" at bounding box center [281, 435] width 93 height 15
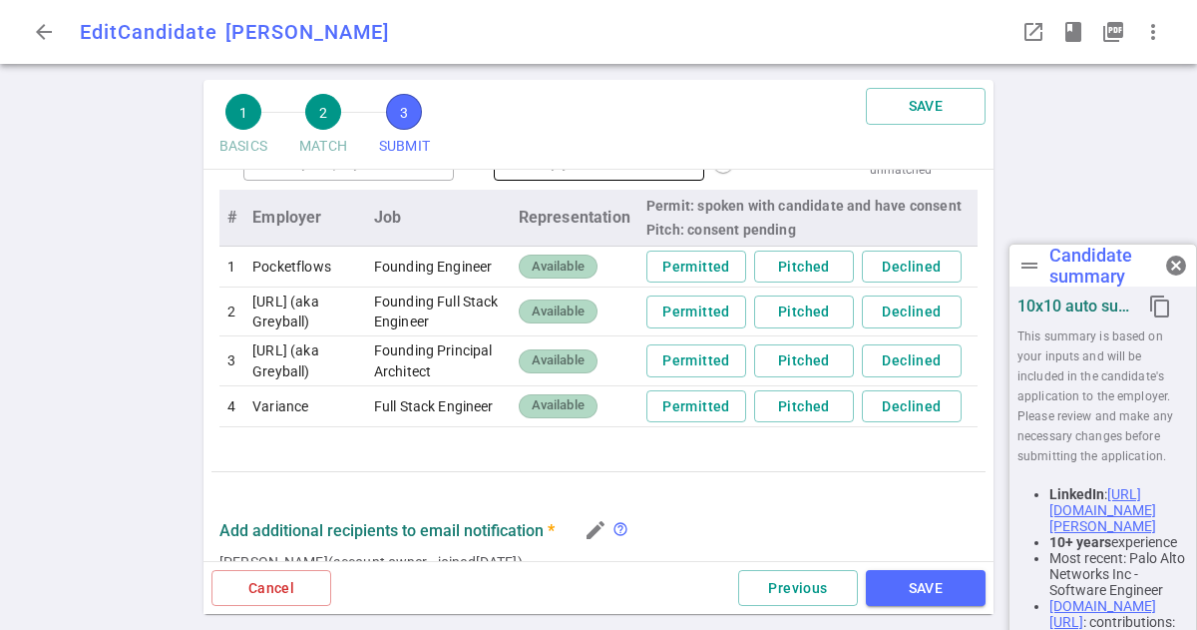
scroll to position [1086, 0]
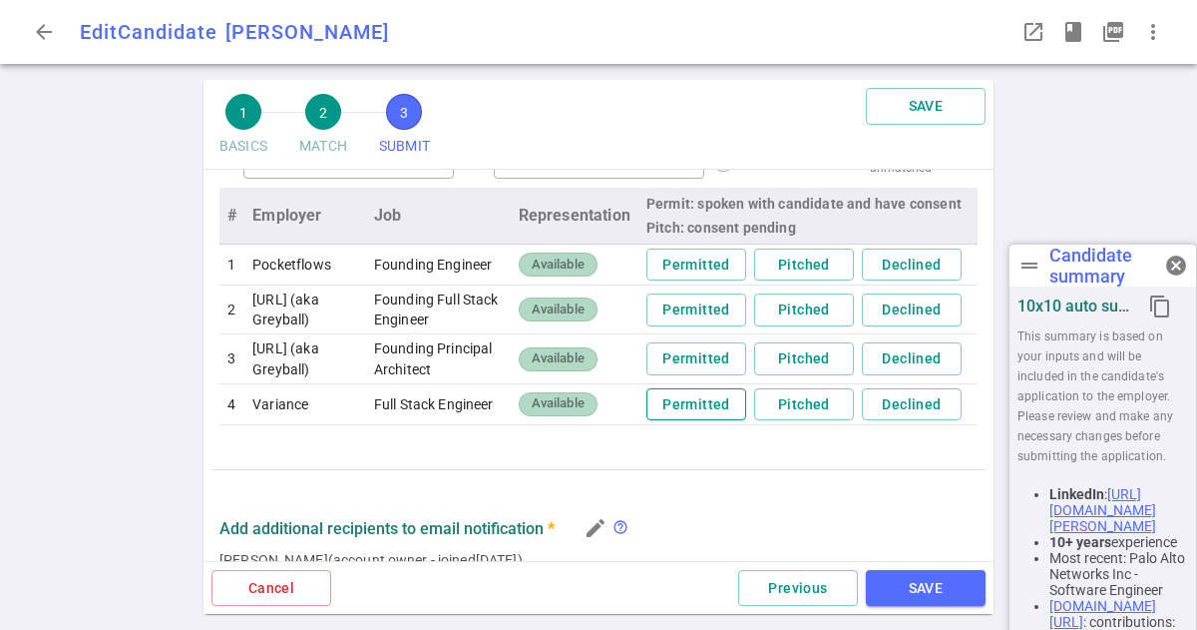
click at [681, 421] on button "Permitted" at bounding box center [696, 404] width 100 height 33
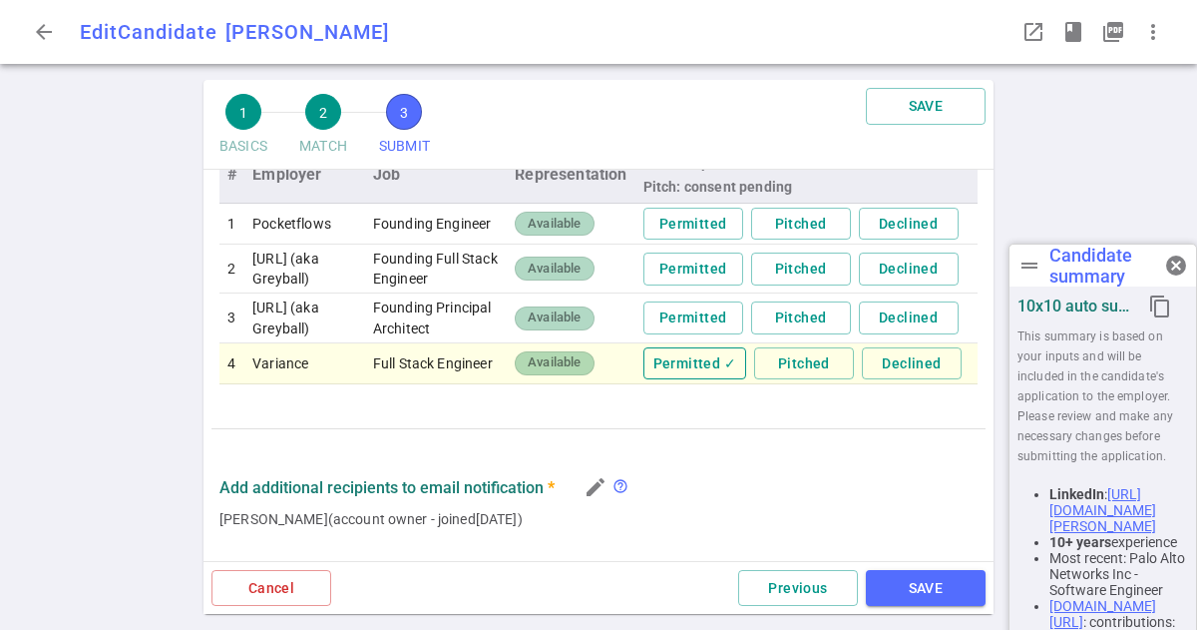
scroll to position [1046, 0]
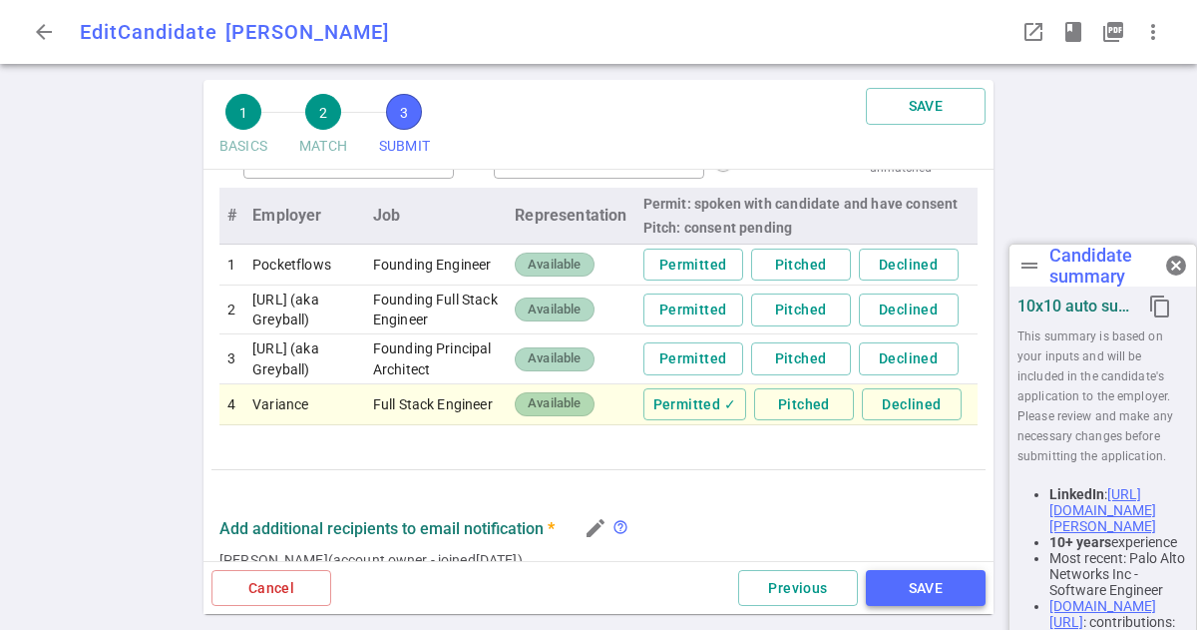
click at [919, 593] on button "SAVE" at bounding box center [926, 588] width 120 height 37
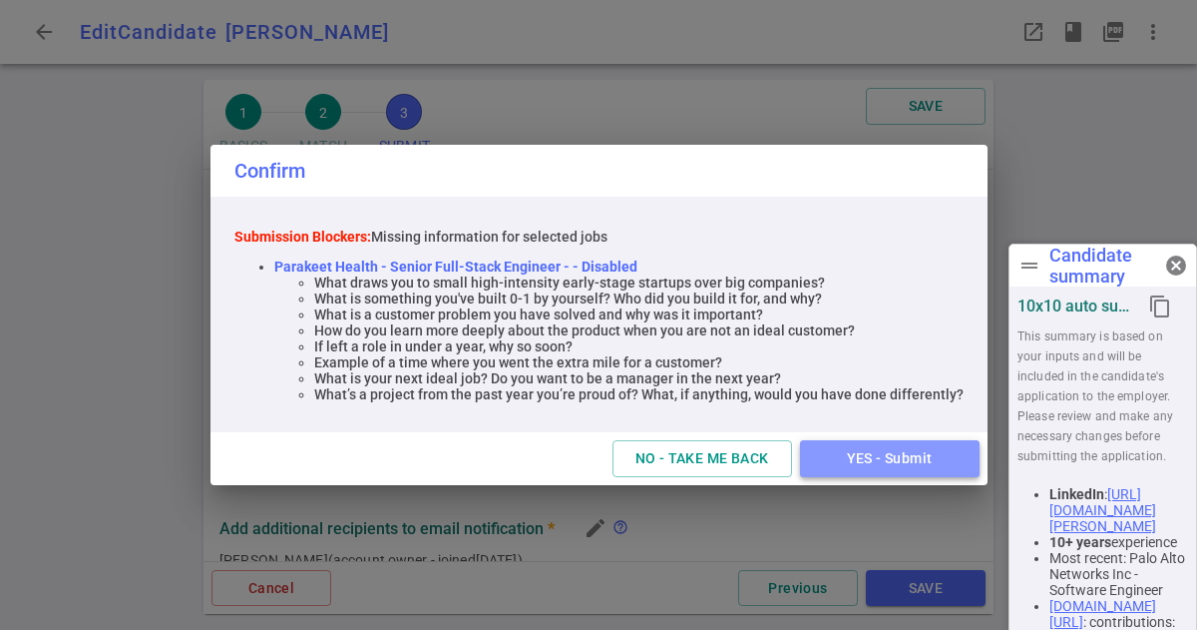
click at [863, 461] on button "YES - Submit" at bounding box center [890, 458] width 180 height 37
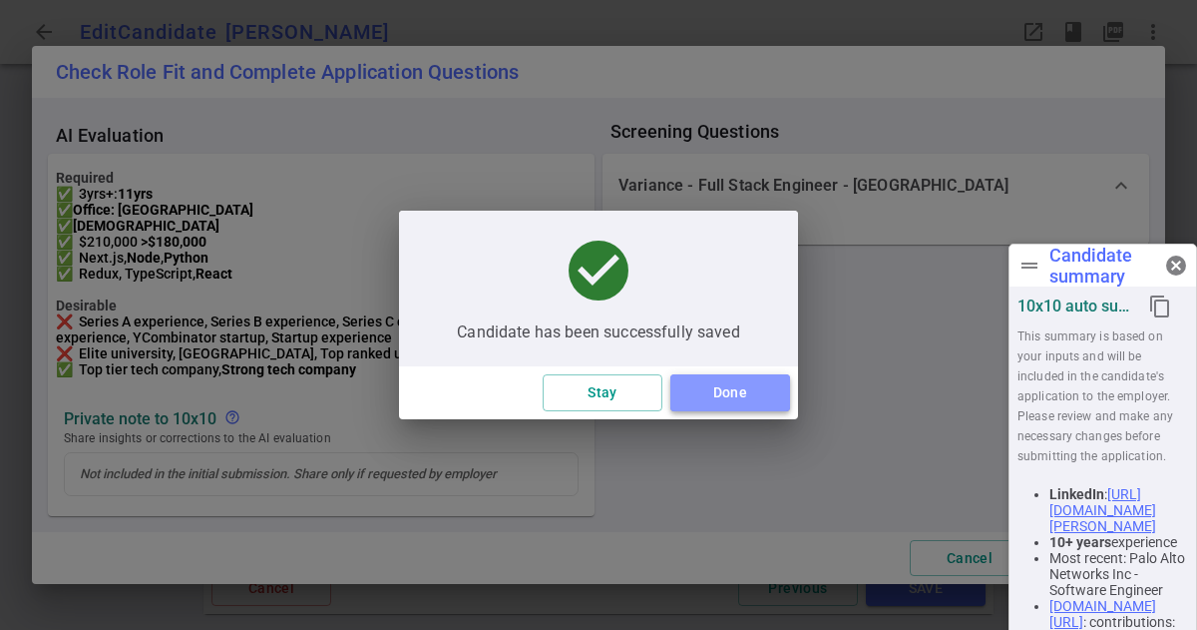
click at [710, 399] on button "Done" at bounding box center [730, 392] width 120 height 37
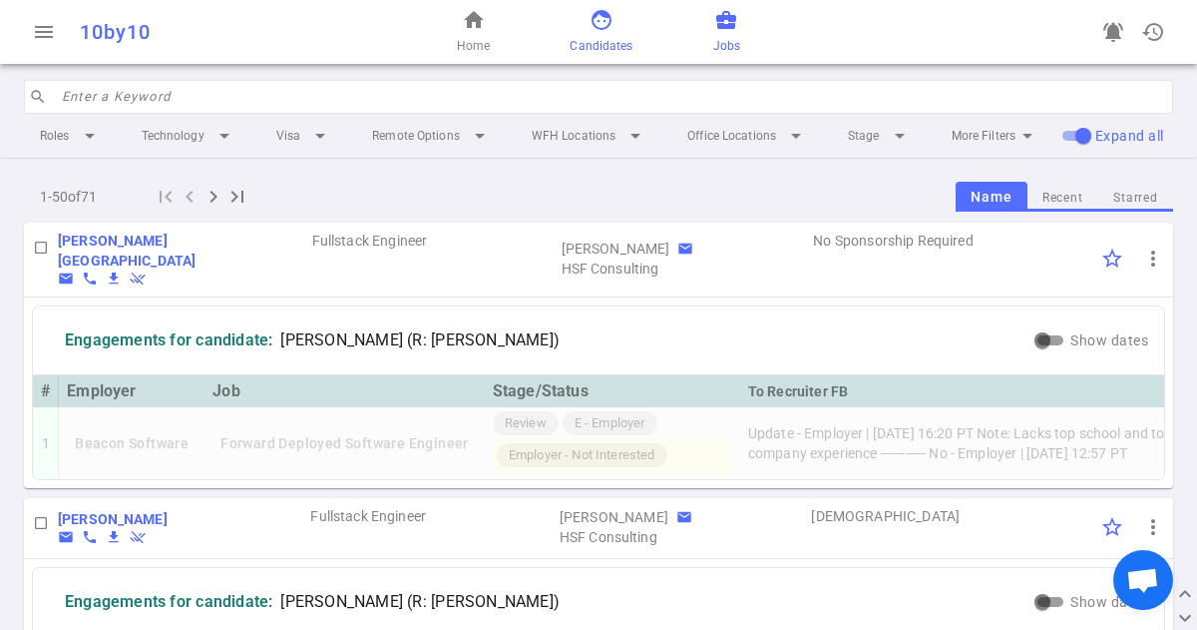
click at [737, 23] on link "business_center Jobs" at bounding box center [726, 32] width 27 height 48
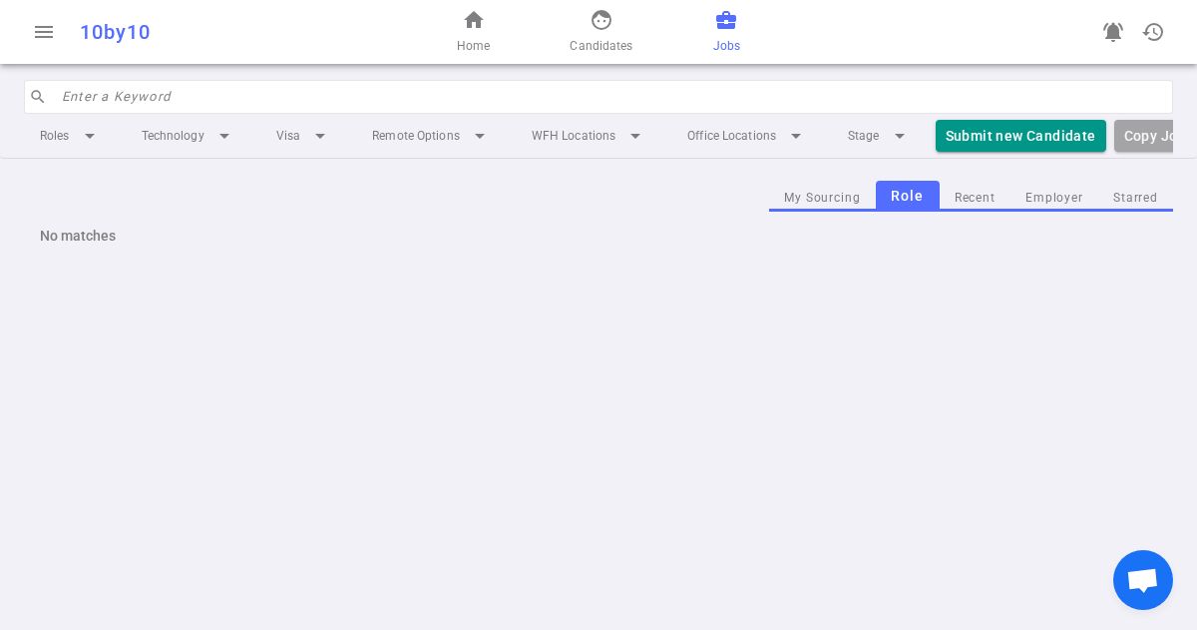
click at [716, 34] on link "business_center Jobs" at bounding box center [726, 32] width 27 height 48
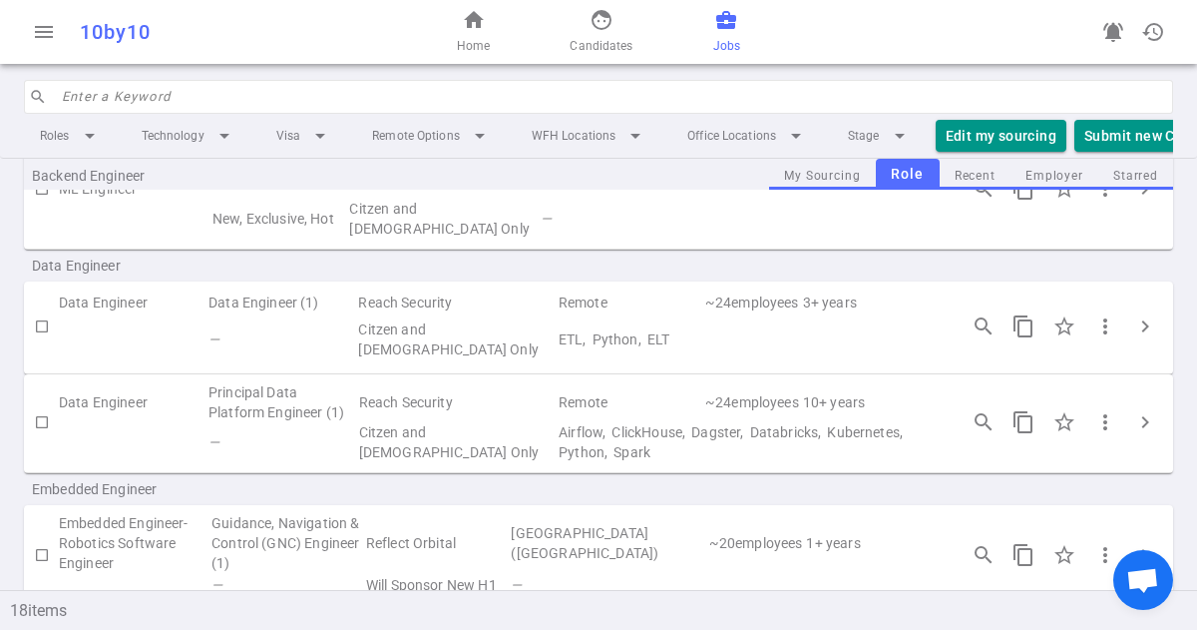
scroll to position [128, 0]
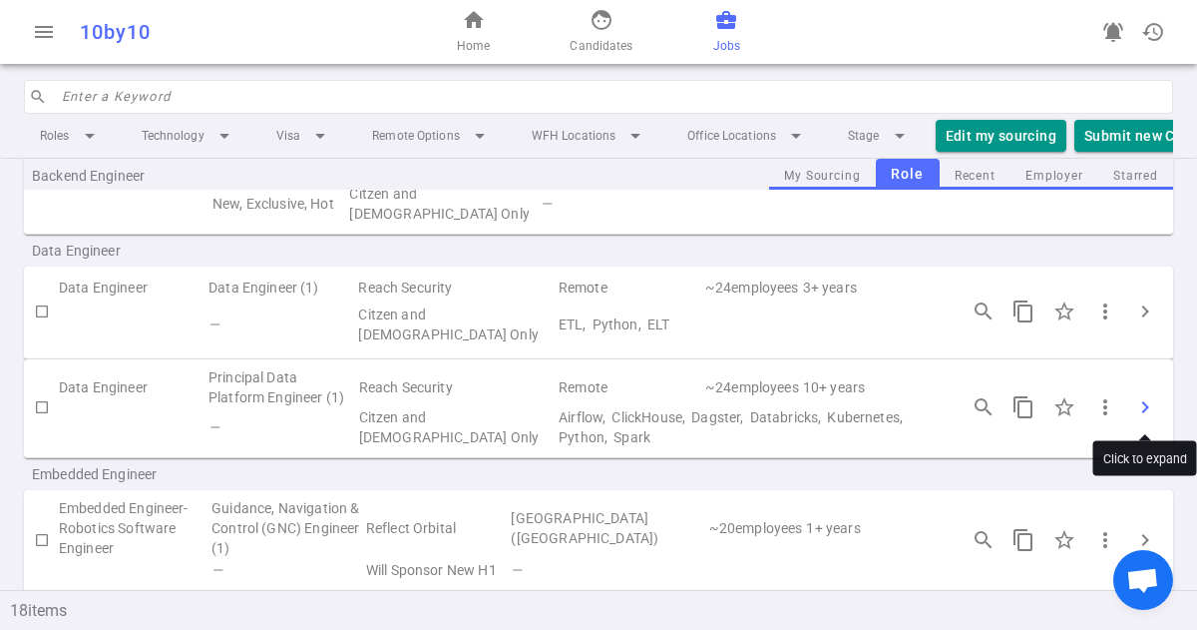
click at [1146, 409] on span "chevron_right" at bounding box center [1145, 407] width 24 height 24
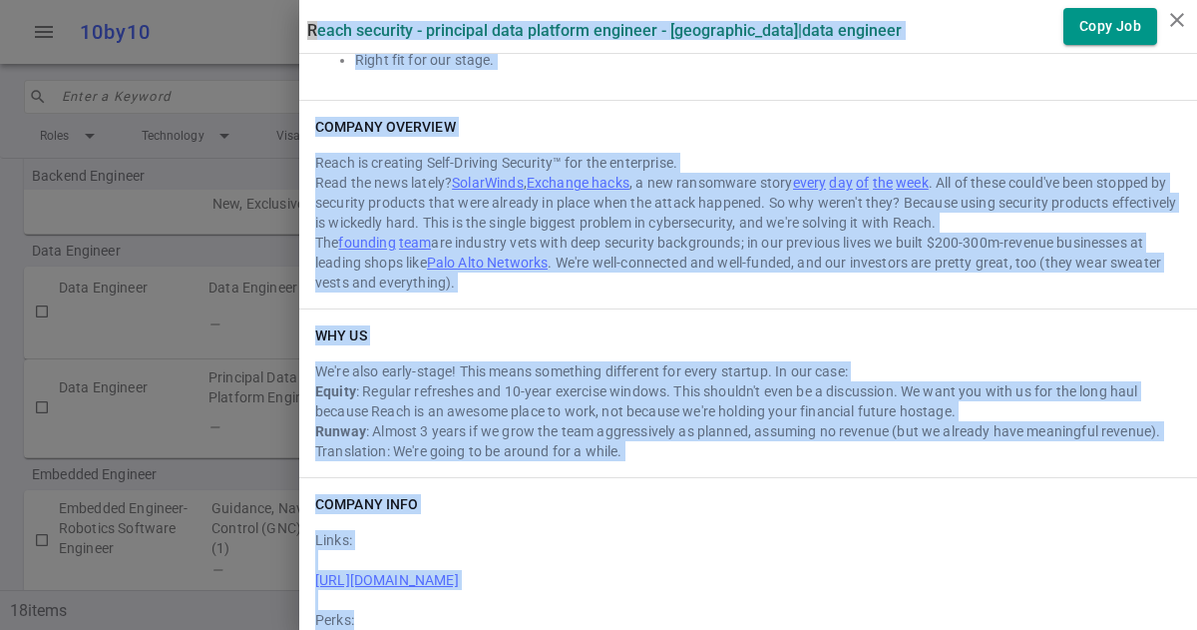
scroll to position [1820, 0]
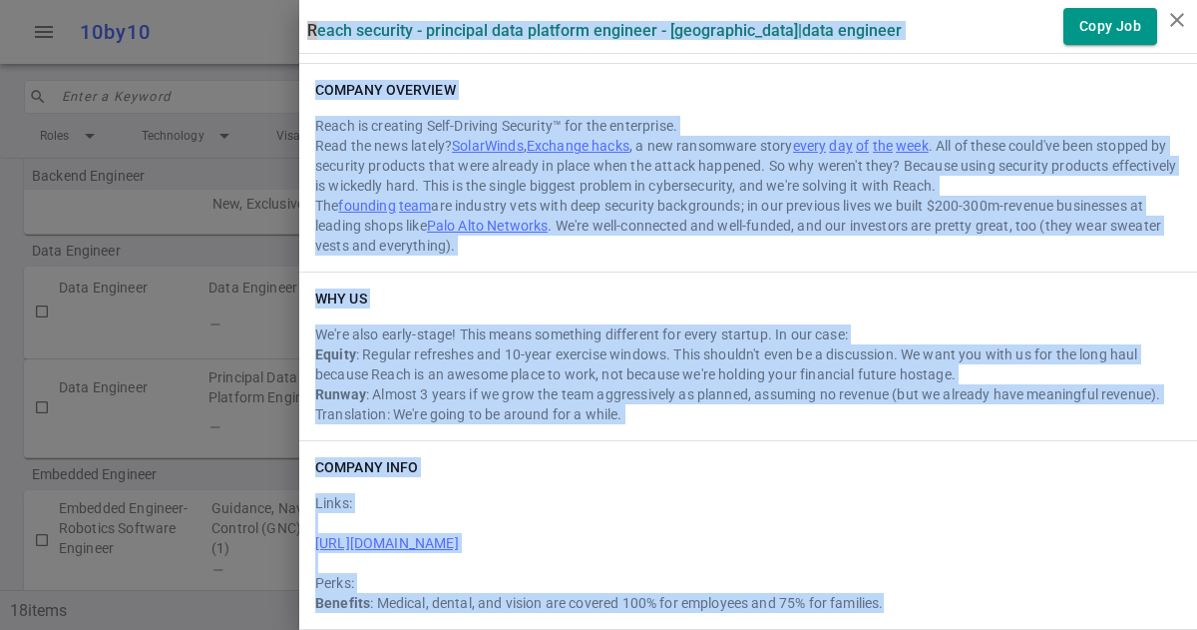
drag, startPoint x: 309, startPoint y: 29, endPoint x: 896, endPoint y: 607, distance: 823.3
copy div "Lorem Ipsumdol - Sitametco Adip Elitsedd Eiusmodt - Incididun | Utla Etdolore M…"
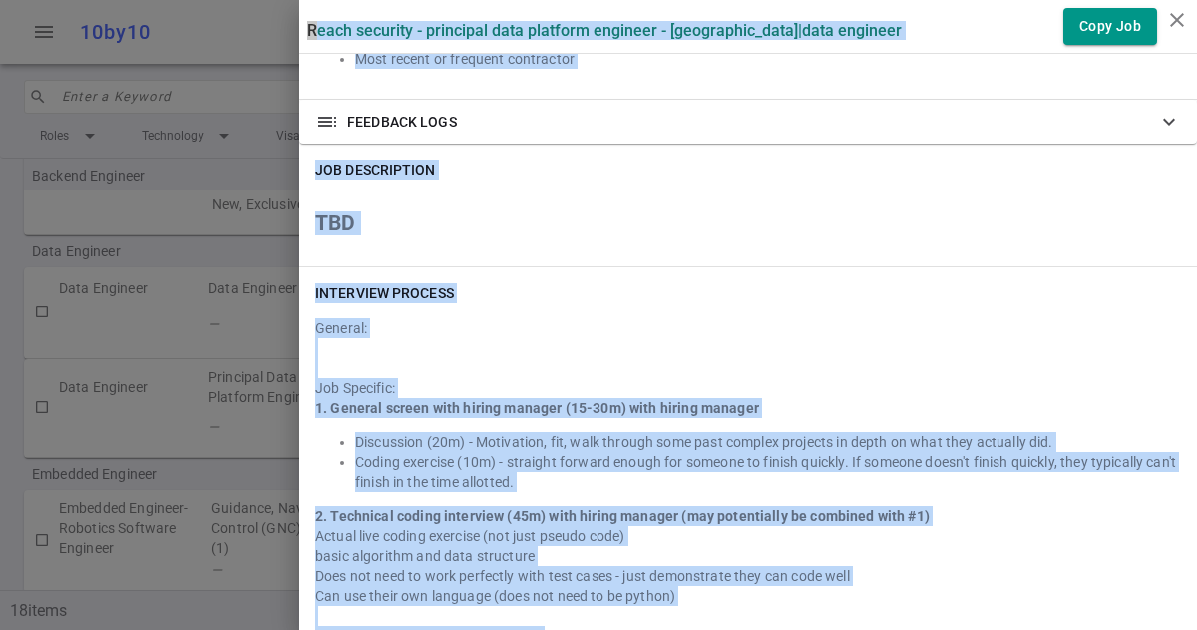
scroll to position [0, 0]
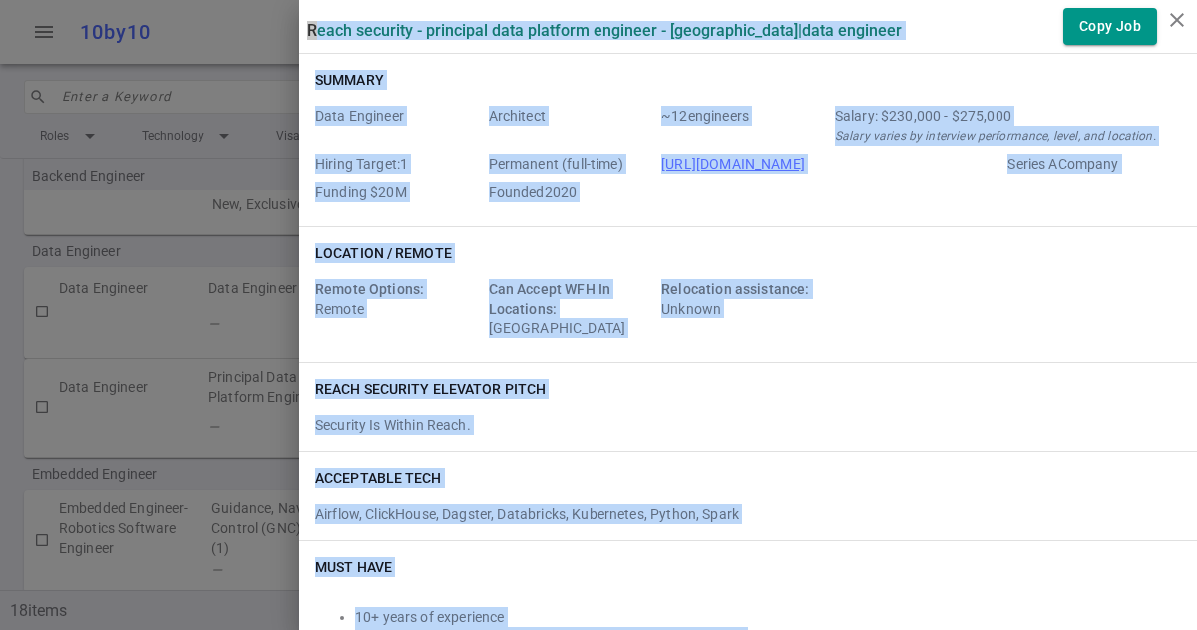
click at [925, 407] on div "Security Is Within Reach." at bounding box center [748, 421] width 866 height 28
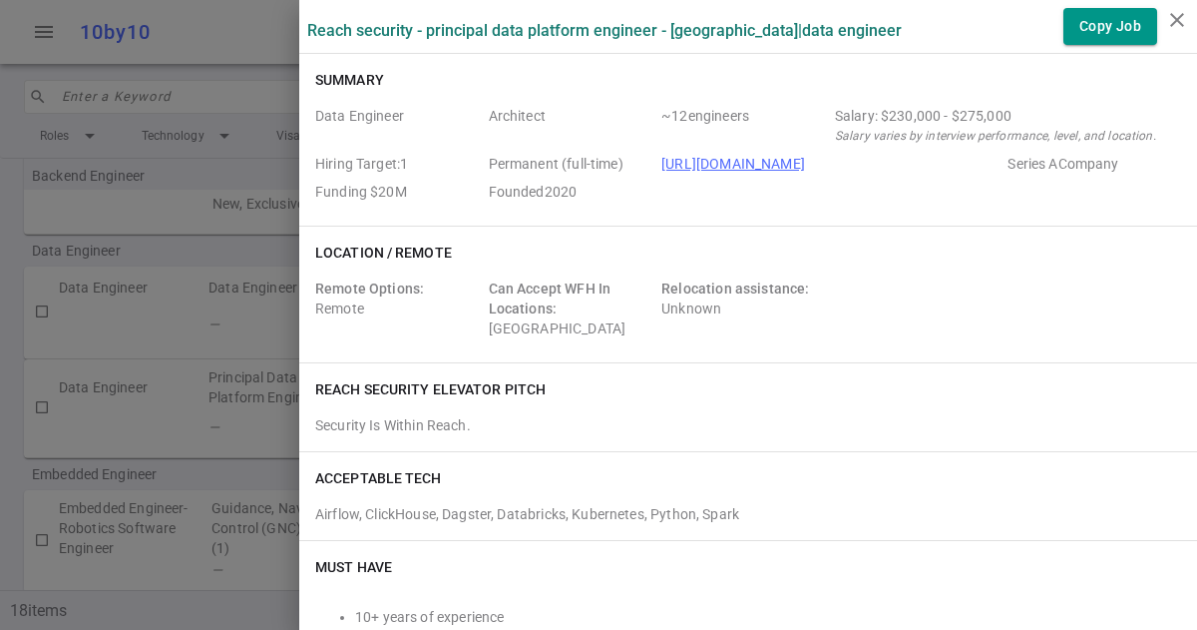
click at [237, 36] on div at bounding box center [598, 315] width 1197 height 630
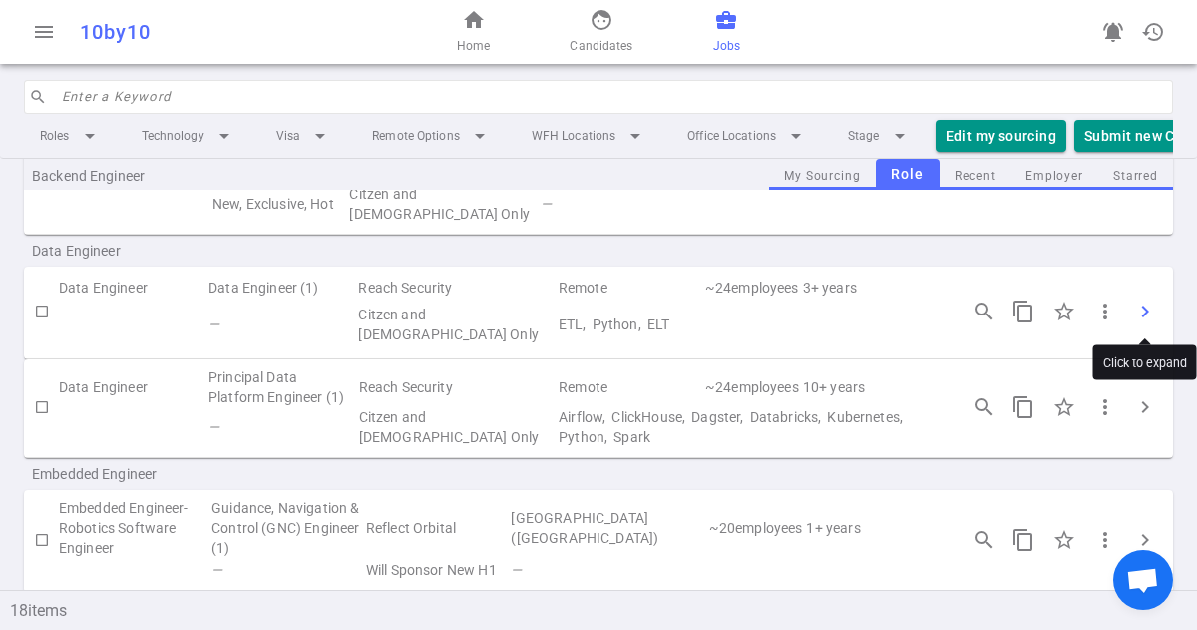
click at [1149, 316] on span "chevron_right" at bounding box center [1145, 311] width 24 height 24
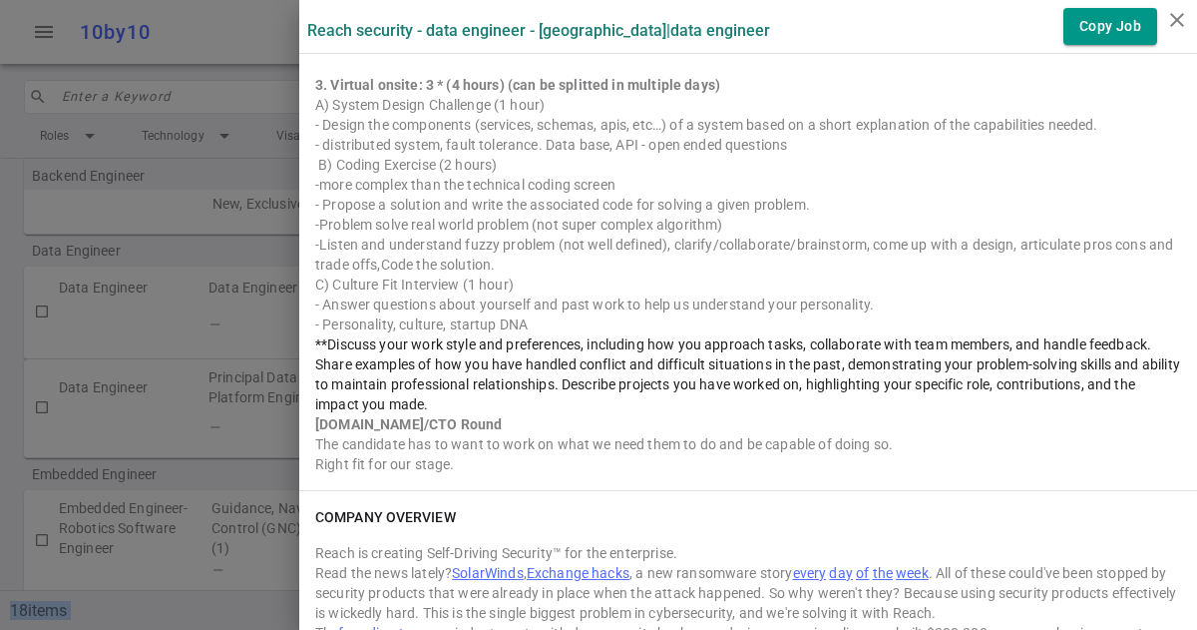
scroll to position [2746, 0]
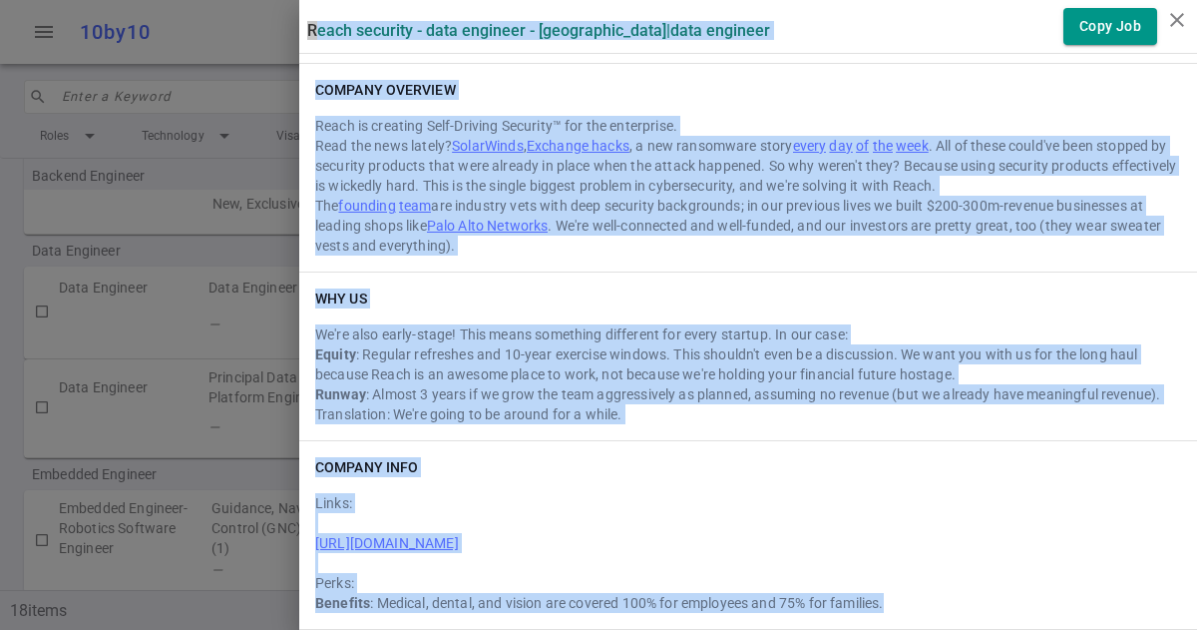
drag, startPoint x: 310, startPoint y: 29, endPoint x: 904, endPoint y: 608, distance: 829.0
copy div "Lorem Ipsumdol - Sita Consecte - Adipiscin | Elit Seddoeiu Temp Inc Utlabor Etd…"
